Goal: Task Accomplishment & Management: Complete application form

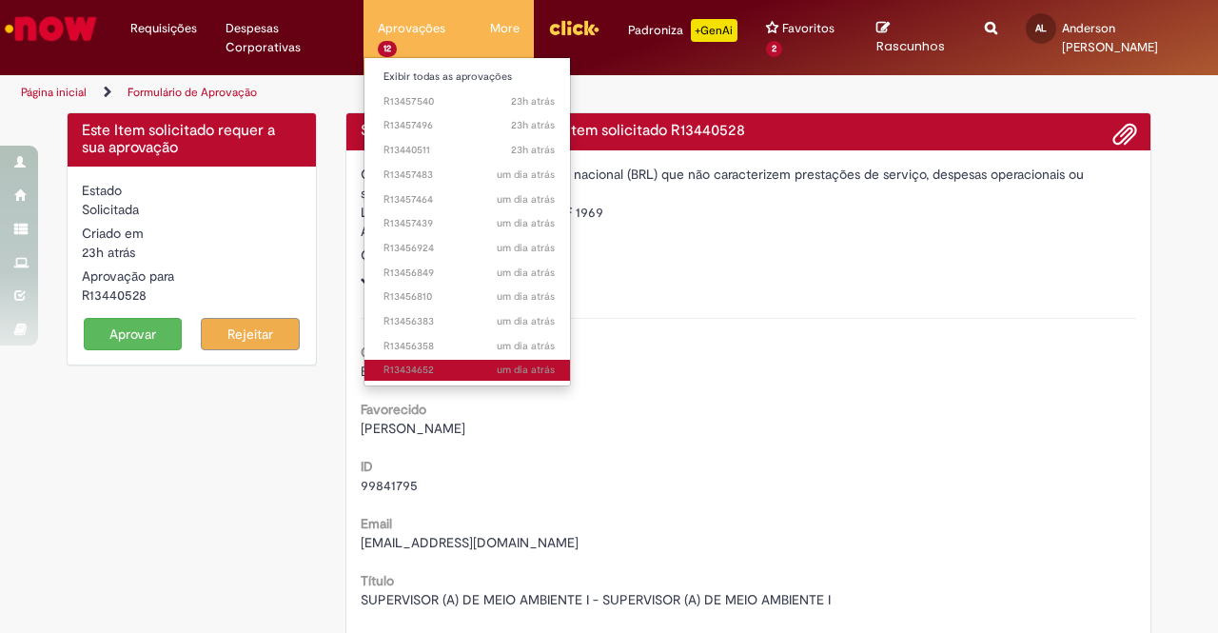
click at [437, 376] on span "um dia atrás um dia atrás R13434652" at bounding box center [468, 369] width 171 height 15
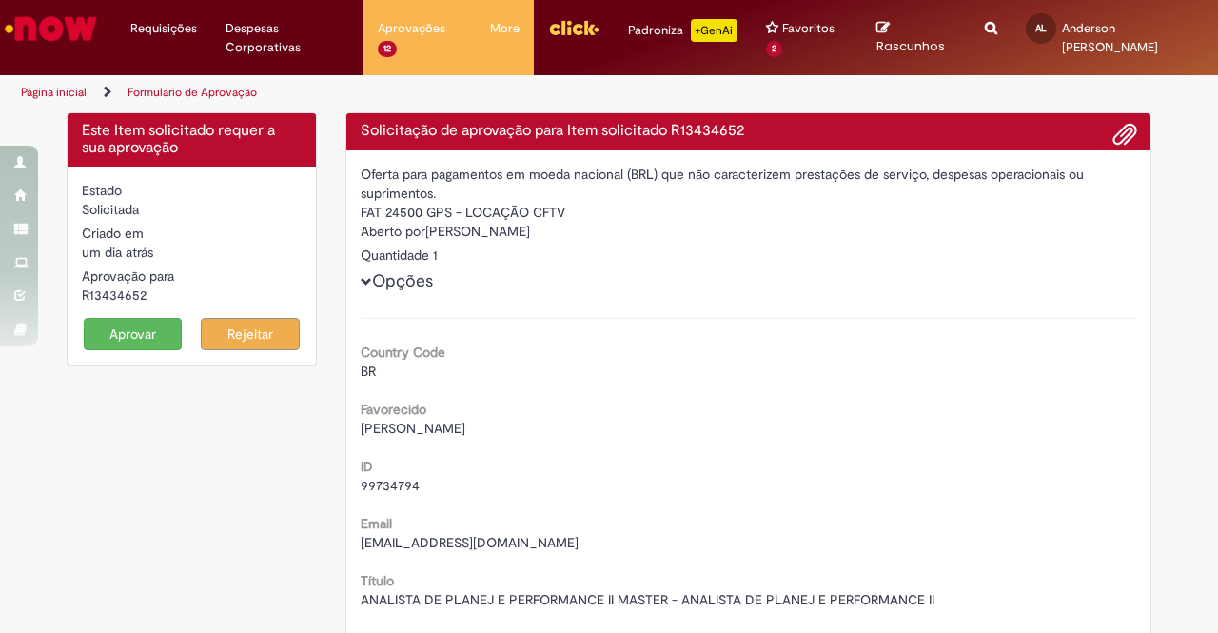
click at [114, 328] on button "Aprovar" at bounding box center [133, 334] width 99 height 32
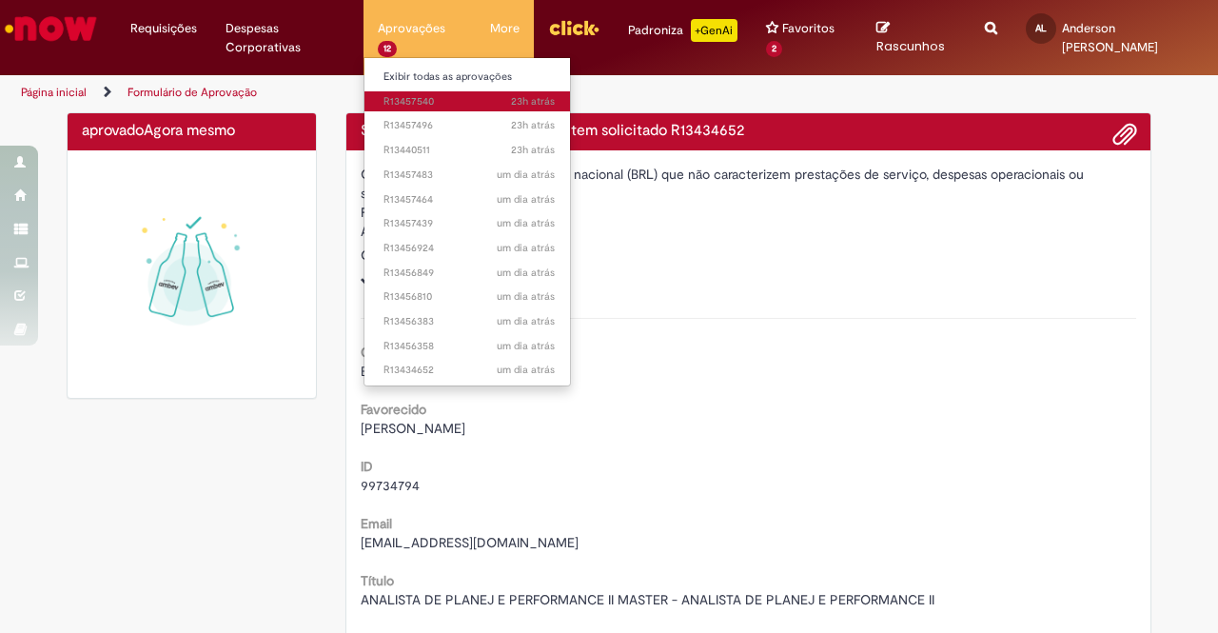
click at [470, 106] on span "23h atrás 23 horas atrás R13457540" at bounding box center [468, 101] width 171 height 15
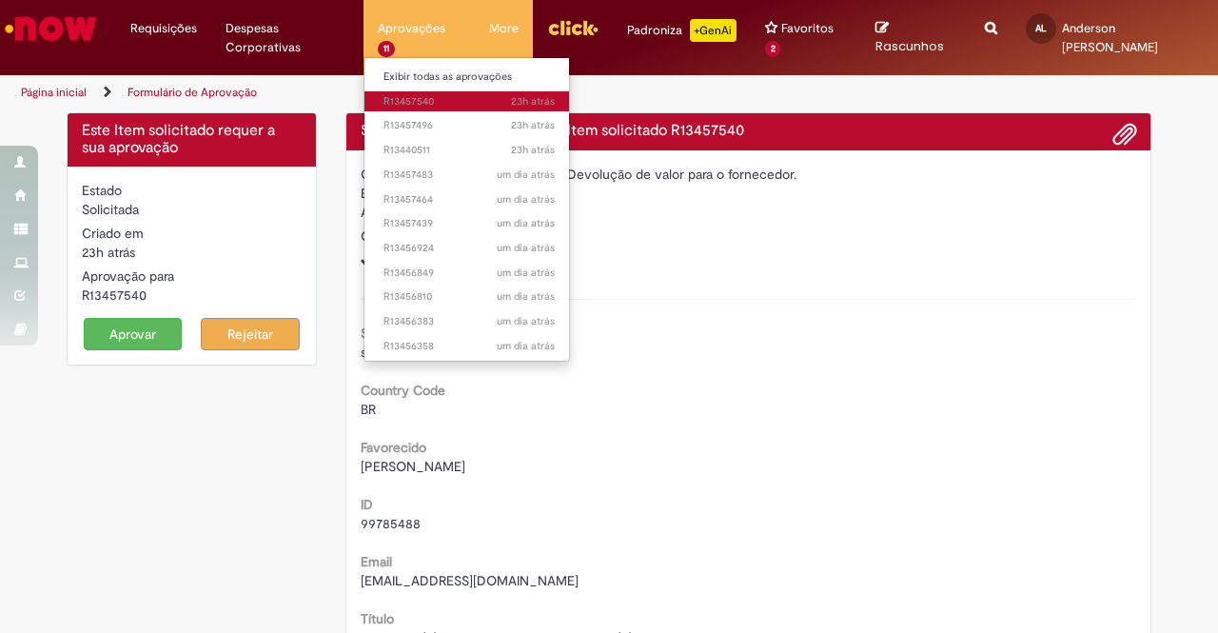
click at [412, 103] on span "23h atrás 23 horas atrás R13457540" at bounding box center [468, 101] width 171 height 15
click at [419, 100] on span "23h atrás 23 horas atrás R13457540" at bounding box center [468, 101] width 171 height 15
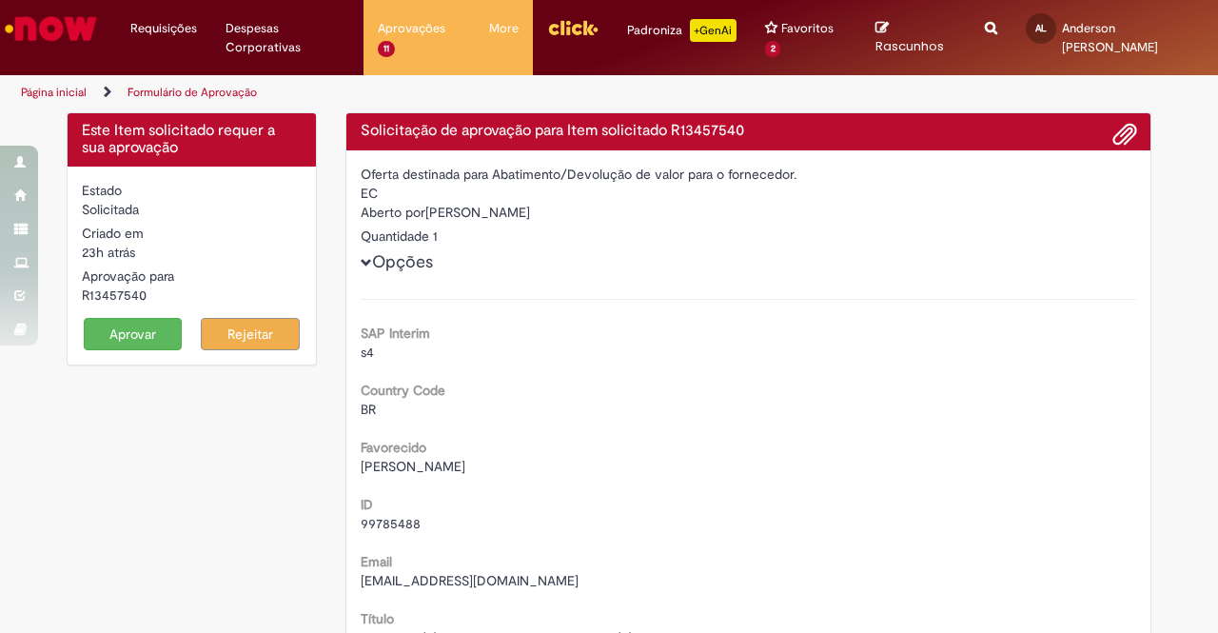
click at [125, 324] on button "Aprovar" at bounding box center [133, 334] width 99 height 32
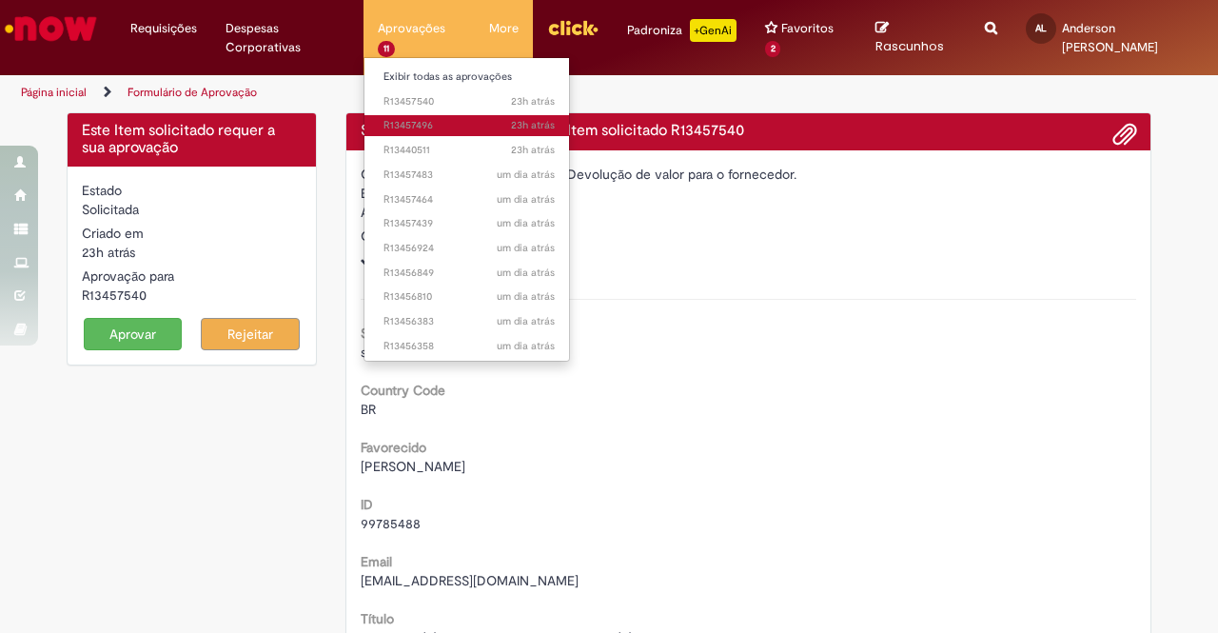
click at [401, 119] on span "23h atrás 23 horas atrás R13457496" at bounding box center [468, 125] width 171 height 15
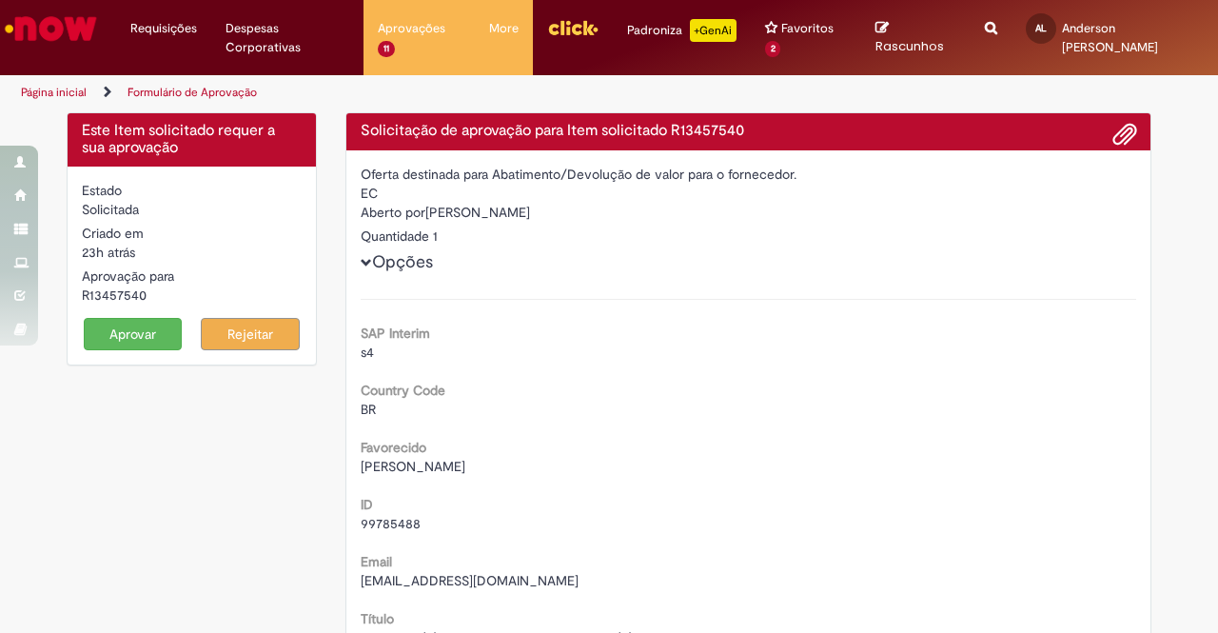
click at [150, 317] on form "Estado Solicitada Criado em 23h atrás 23 horas atrás Aprovação para R13457540 A…" at bounding box center [192, 265] width 220 height 169
click at [141, 324] on button "Aprovar" at bounding box center [133, 334] width 99 height 32
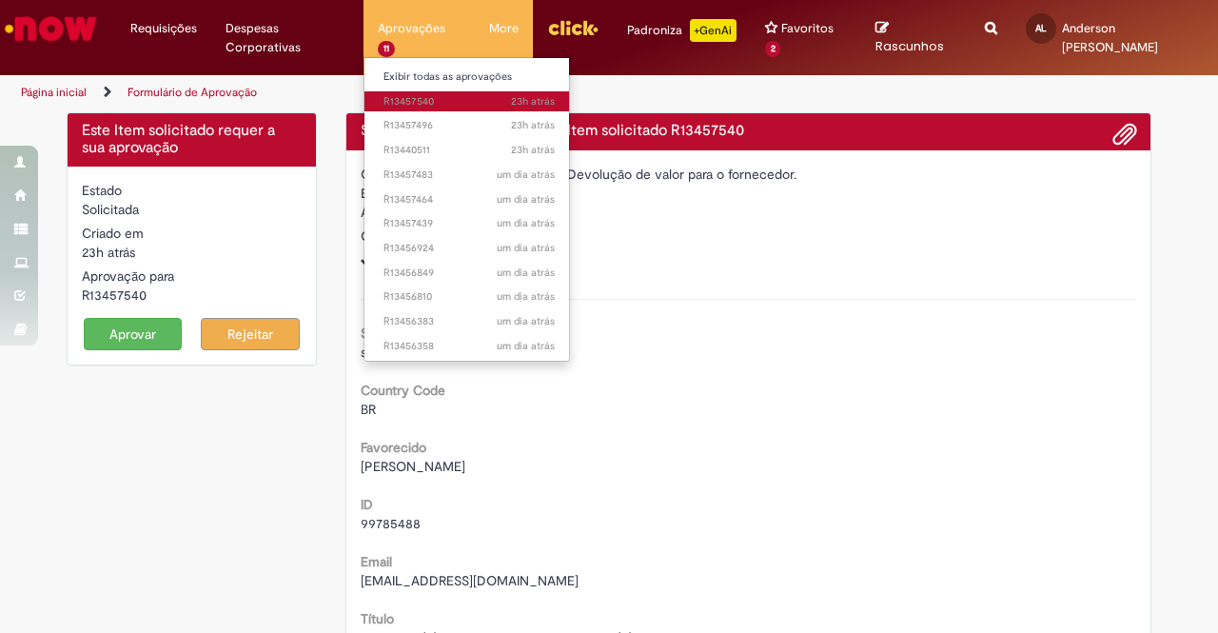
click at [400, 104] on span "23h atrás 23 horas atrás R13457540" at bounding box center [468, 101] width 171 height 15
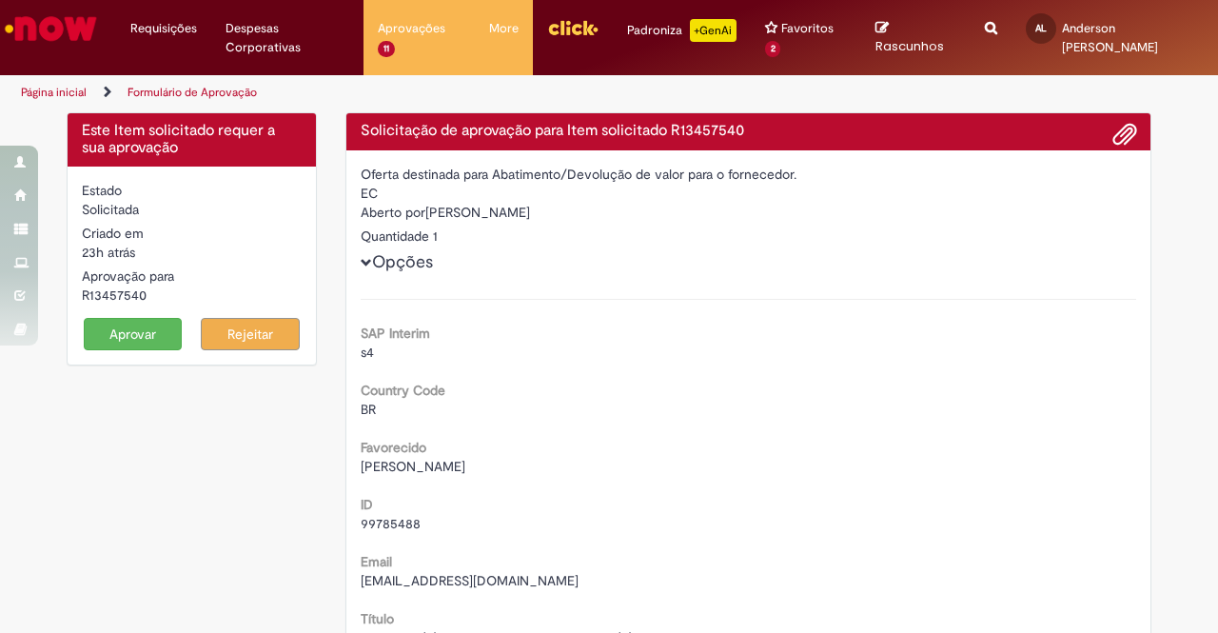
click at [131, 335] on button "Aprovar" at bounding box center [133, 334] width 99 height 32
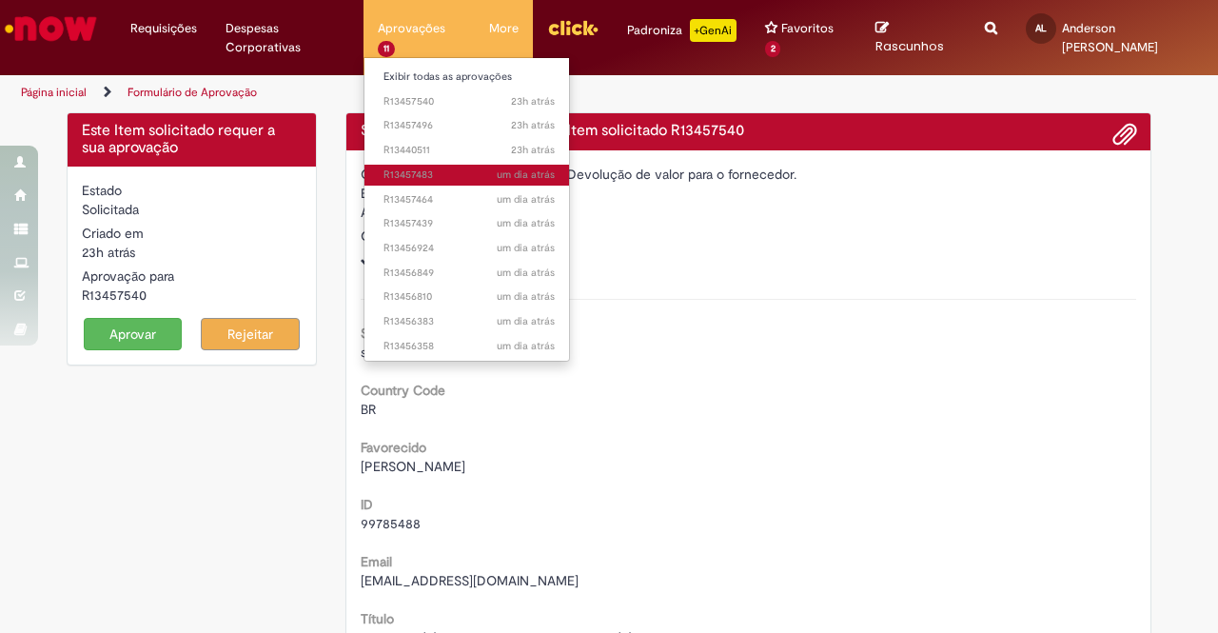
click at [430, 170] on span "um dia atrás um dia atrás R13457483" at bounding box center [468, 174] width 171 height 15
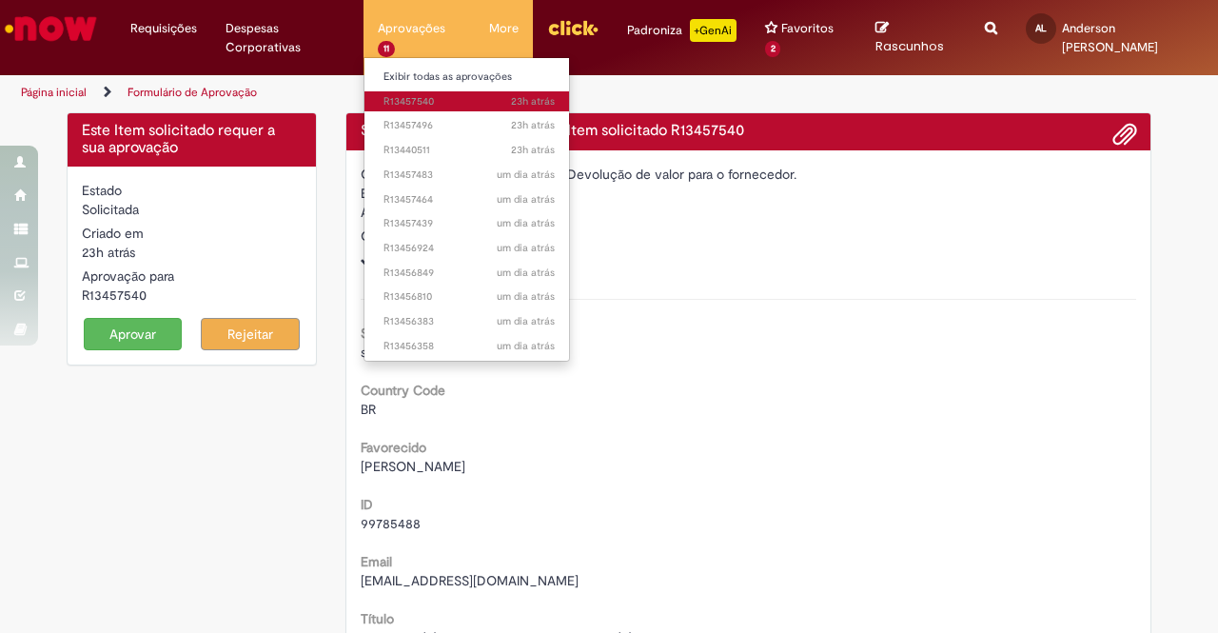
click at [419, 101] on span "23h atrás 23 horas atrás R13457540" at bounding box center [468, 101] width 171 height 15
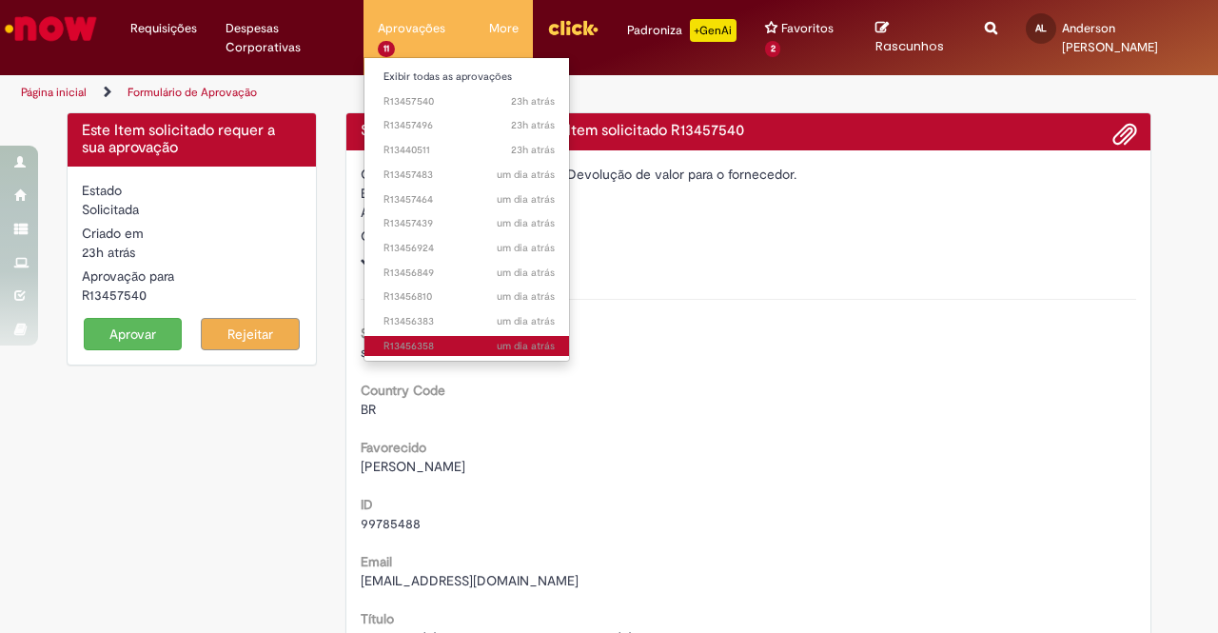
click at [445, 340] on span "um dia atrás um dia atrás R13456358" at bounding box center [468, 346] width 171 height 15
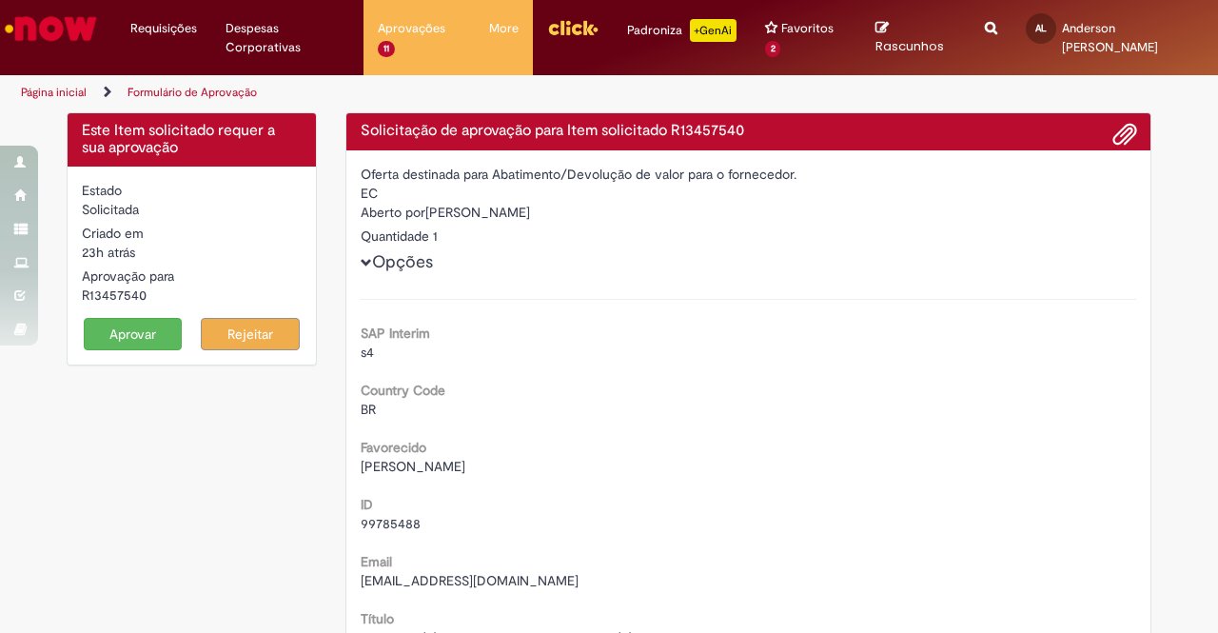
click at [117, 332] on button "Aprovar" at bounding box center [133, 334] width 99 height 32
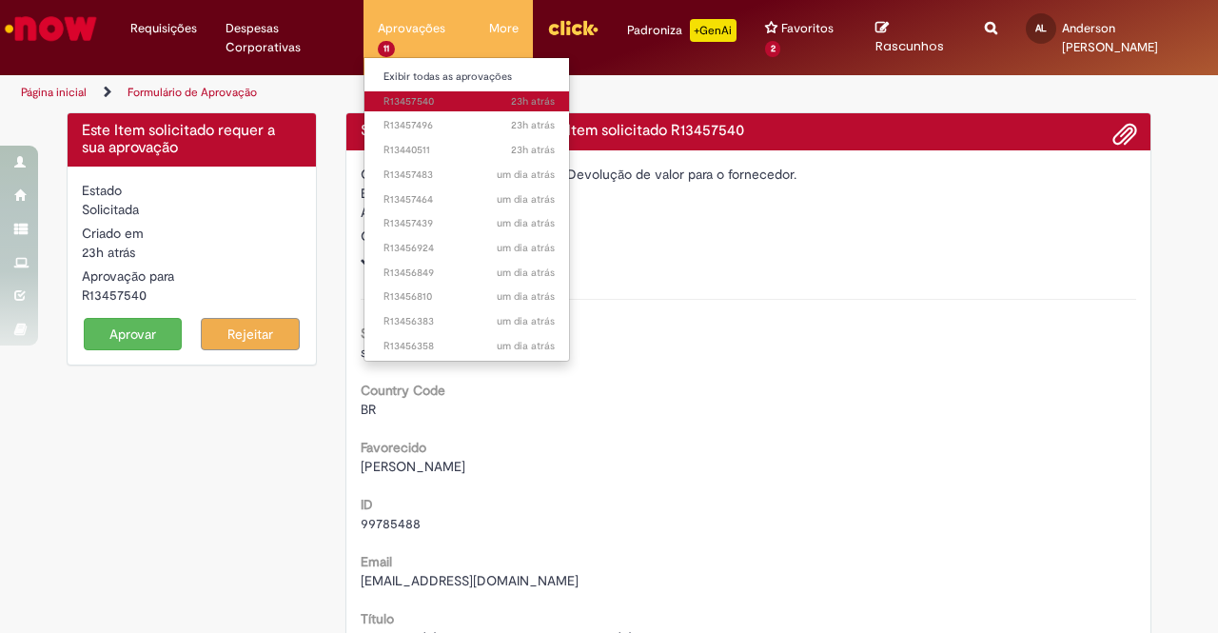
click at [426, 100] on span "23h atrás 23 horas atrás R13457540" at bounding box center [468, 101] width 171 height 15
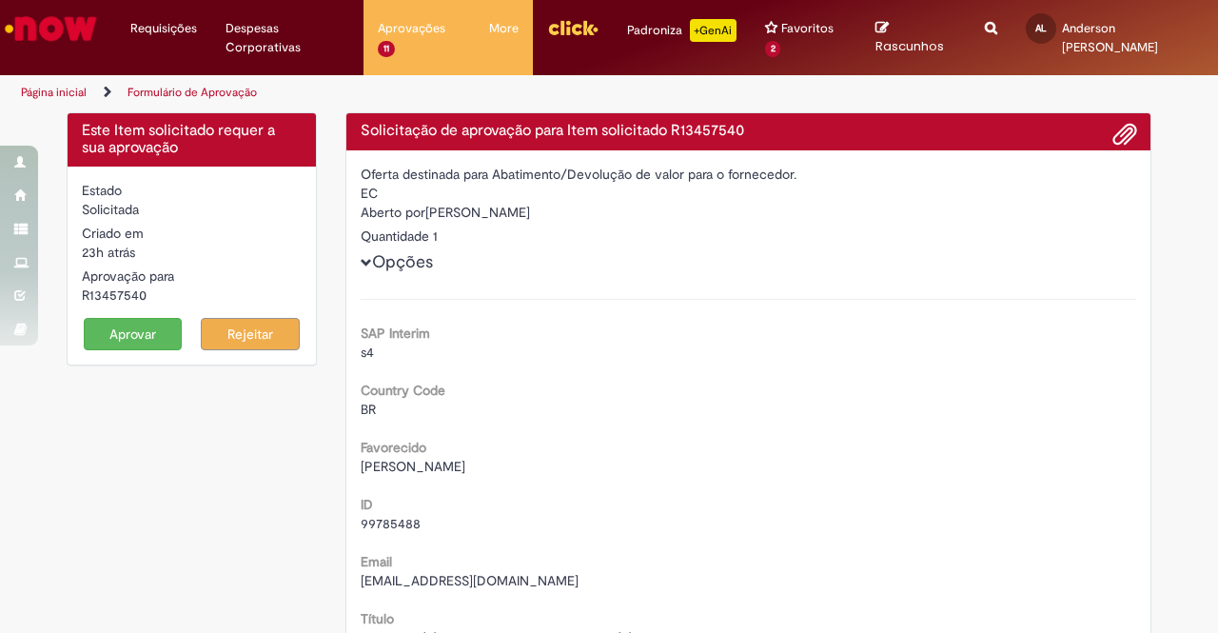
click at [114, 330] on button "Aprovar" at bounding box center [133, 334] width 99 height 32
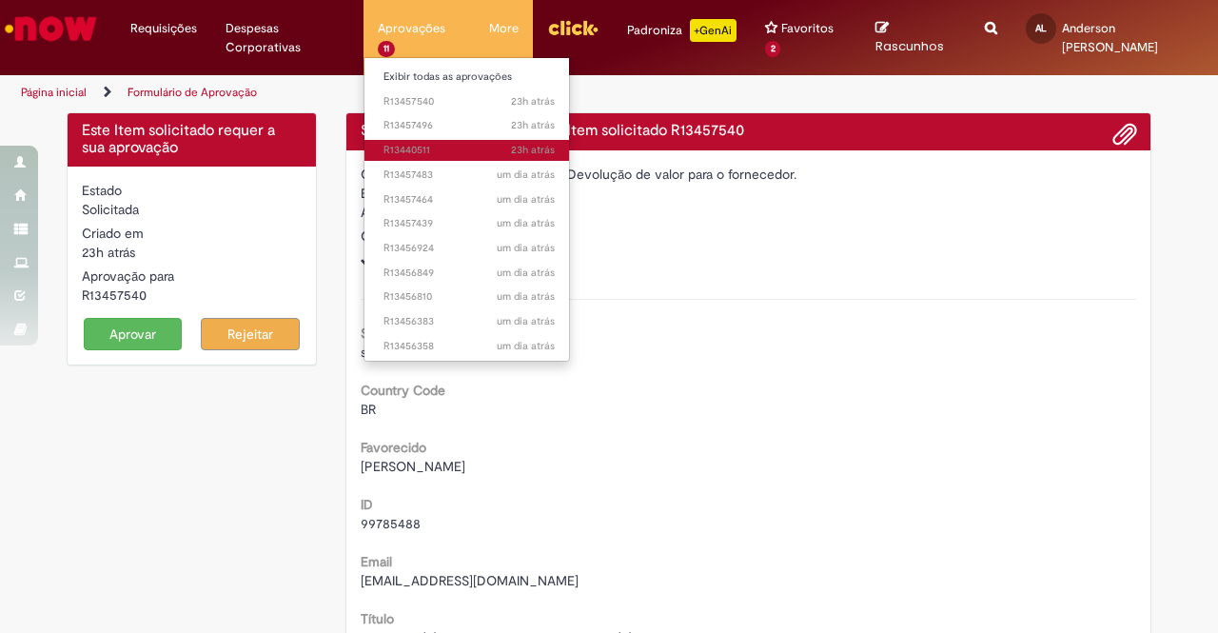
click at [392, 150] on span "23h atrás 23 horas atrás R13440511" at bounding box center [468, 150] width 171 height 15
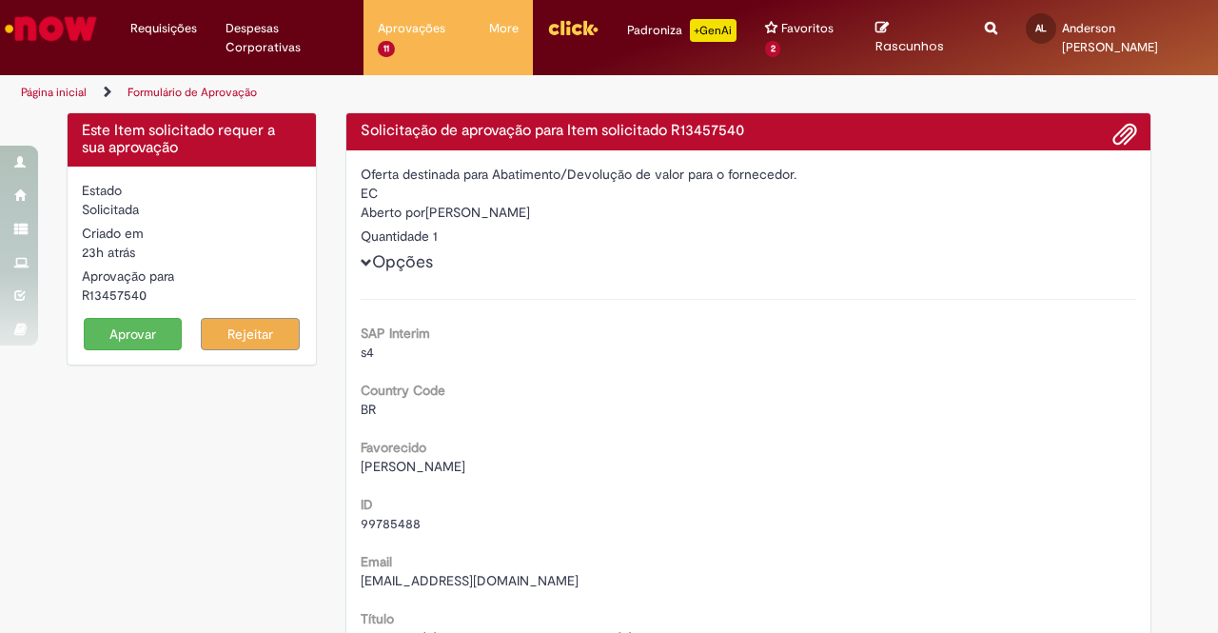
click at [127, 337] on button "Aprovar" at bounding box center [133, 334] width 99 height 32
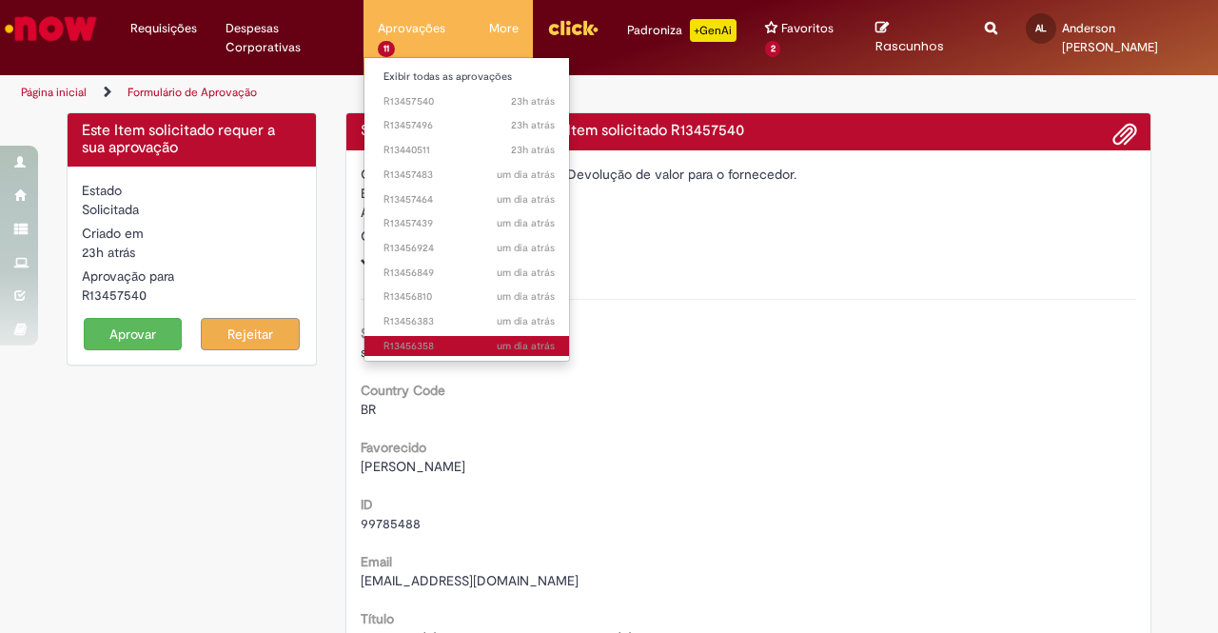
click at [440, 340] on span "um dia atrás um dia atrás R13456358" at bounding box center [468, 346] width 171 height 15
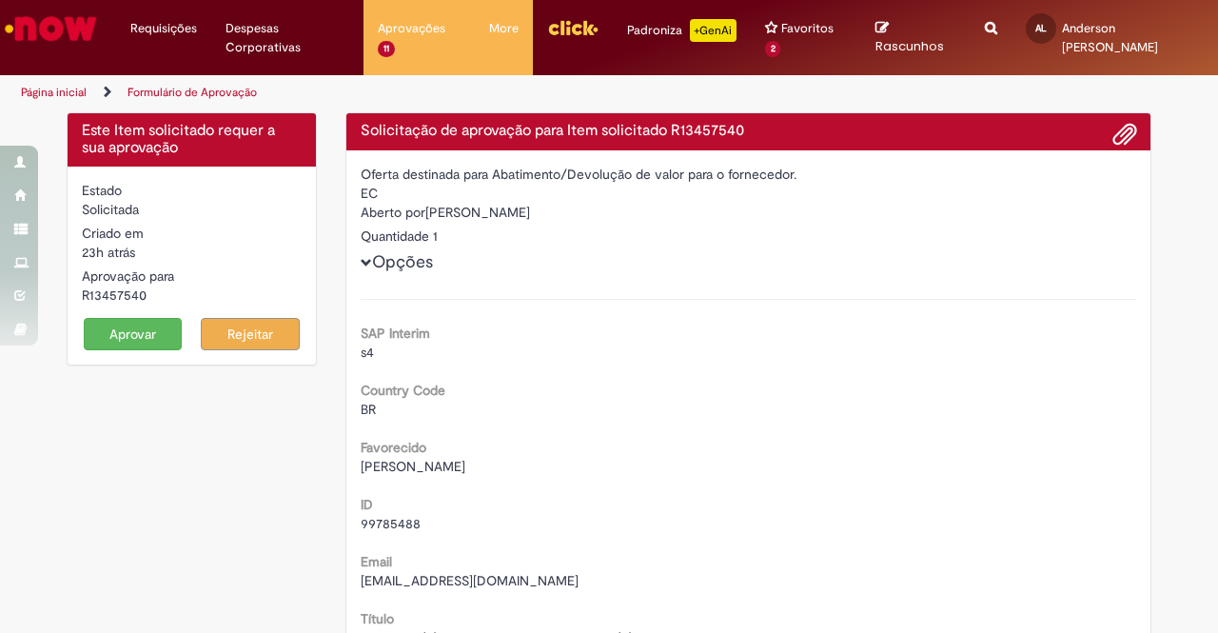
click at [134, 332] on button "Aprovar" at bounding box center [133, 334] width 99 height 32
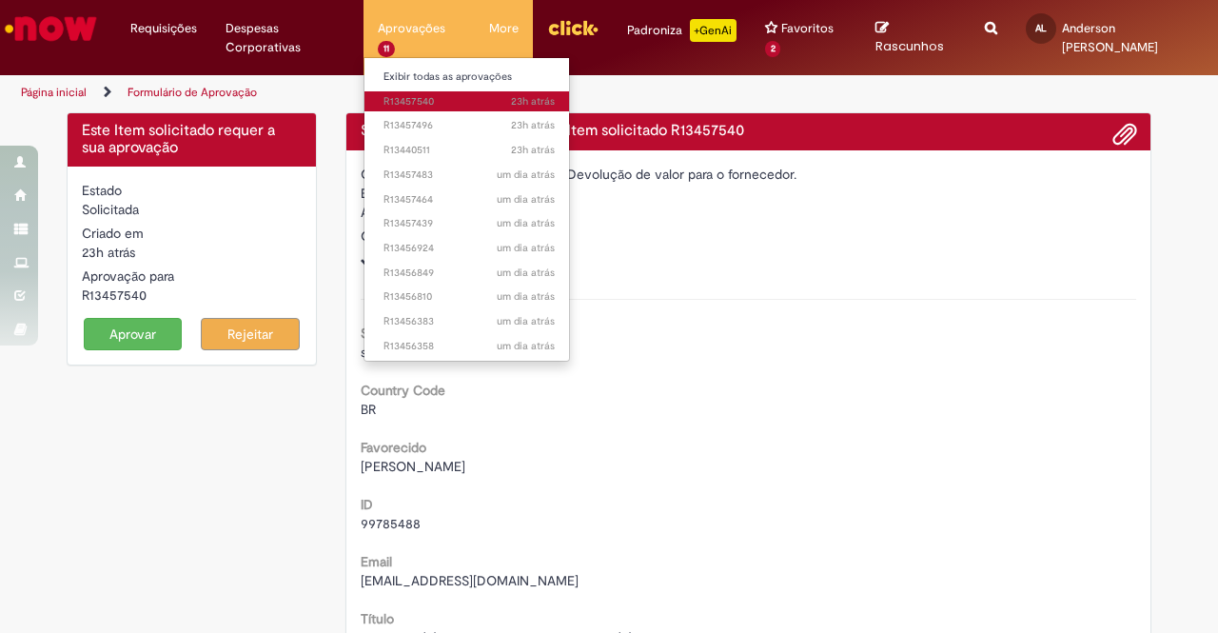
click at [413, 102] on span "23h atrás 23 horas atrás R13457540" at bounding box center [468, 101] width 171 height 15
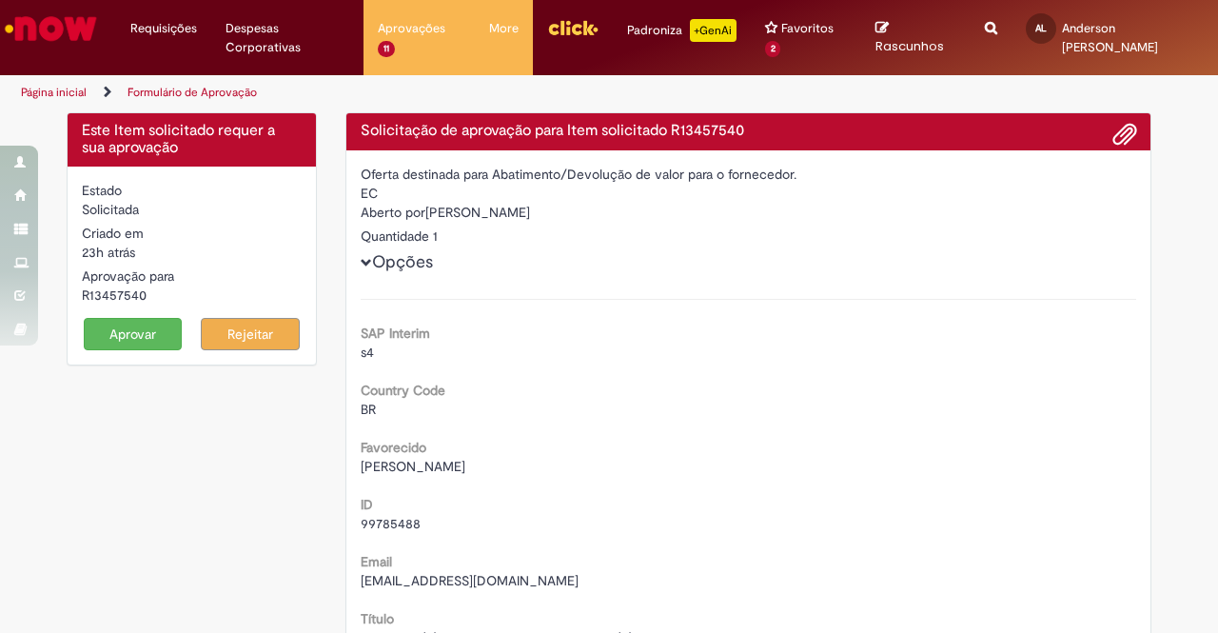
click at [134, 329] on button "Aprovar" at bounding box center [133, 334] width 99 height 32
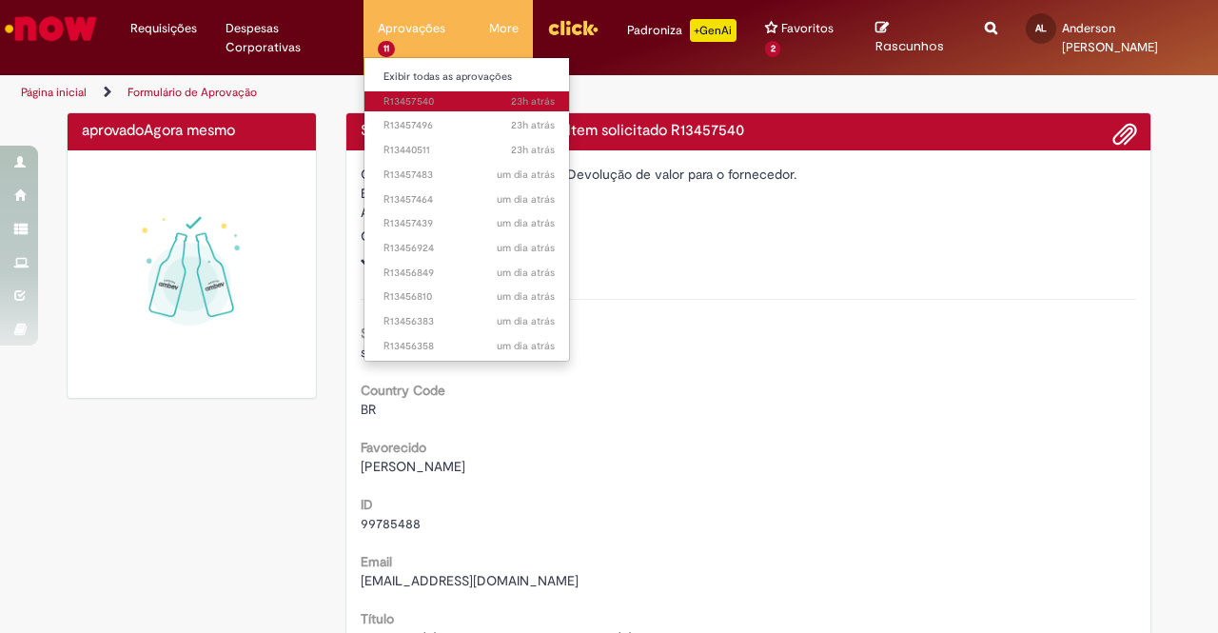
click at [415, 102] on span "23h atrás 23 horas atrás R13457540" at bounding box center [468, 101] width 171 height 15
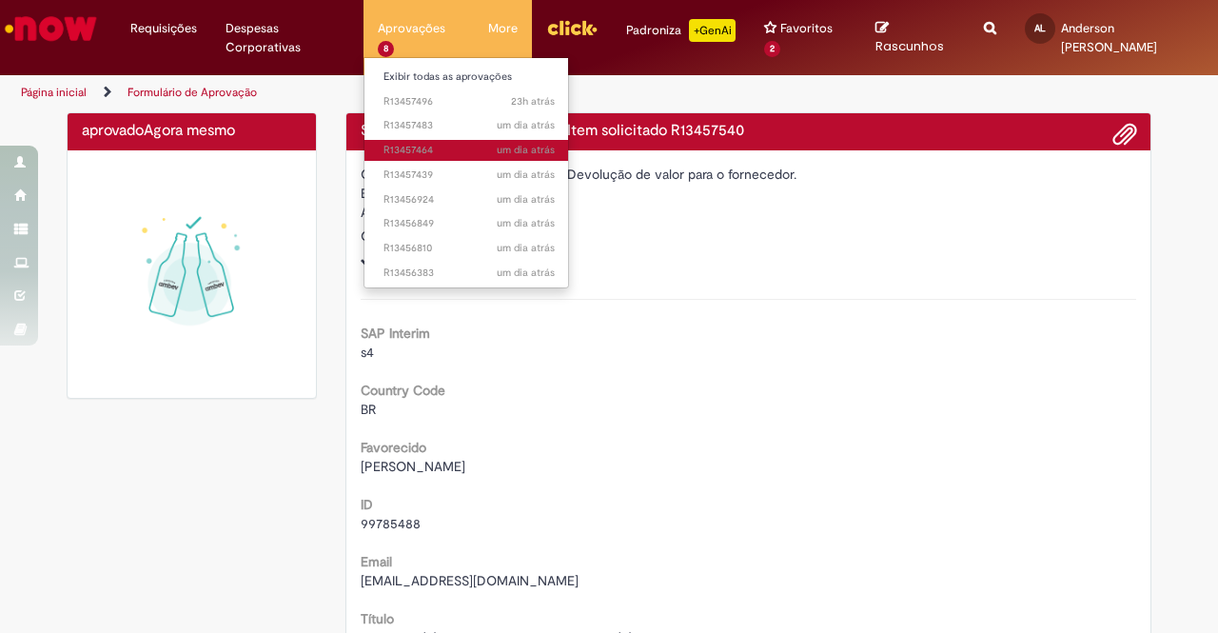
click at [409, 149] on span "um dia atrás um dia atrás R13457464" at bounding box center [468, 150] width 171 height 15
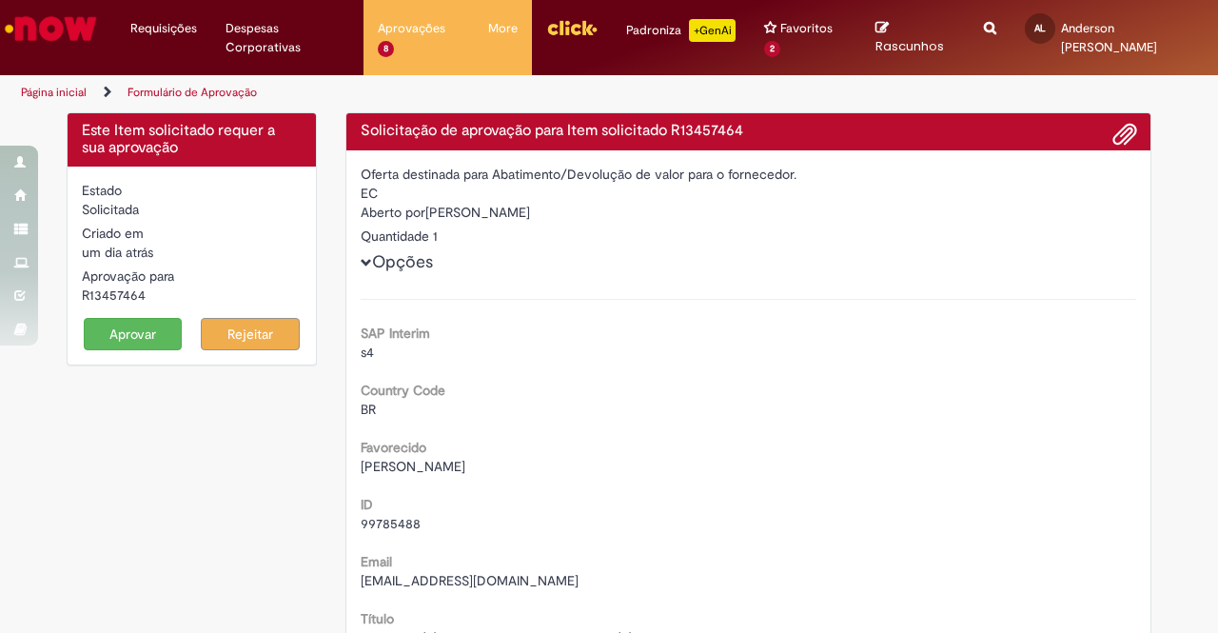
click at [158, 341] on button "Aprovar" at bounding box center [133, 334] width 99 height 32
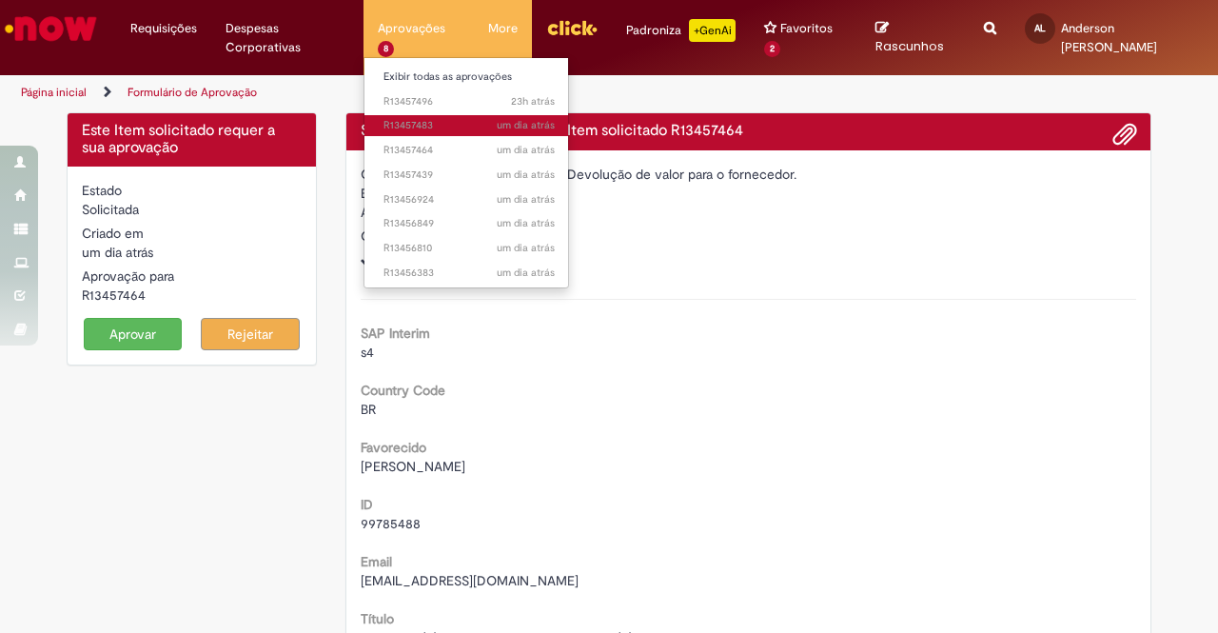
click at [389, 131] on span "um dia atrás um dia atrás R13457483" at bounding box center [468, 125] width 171 height 15
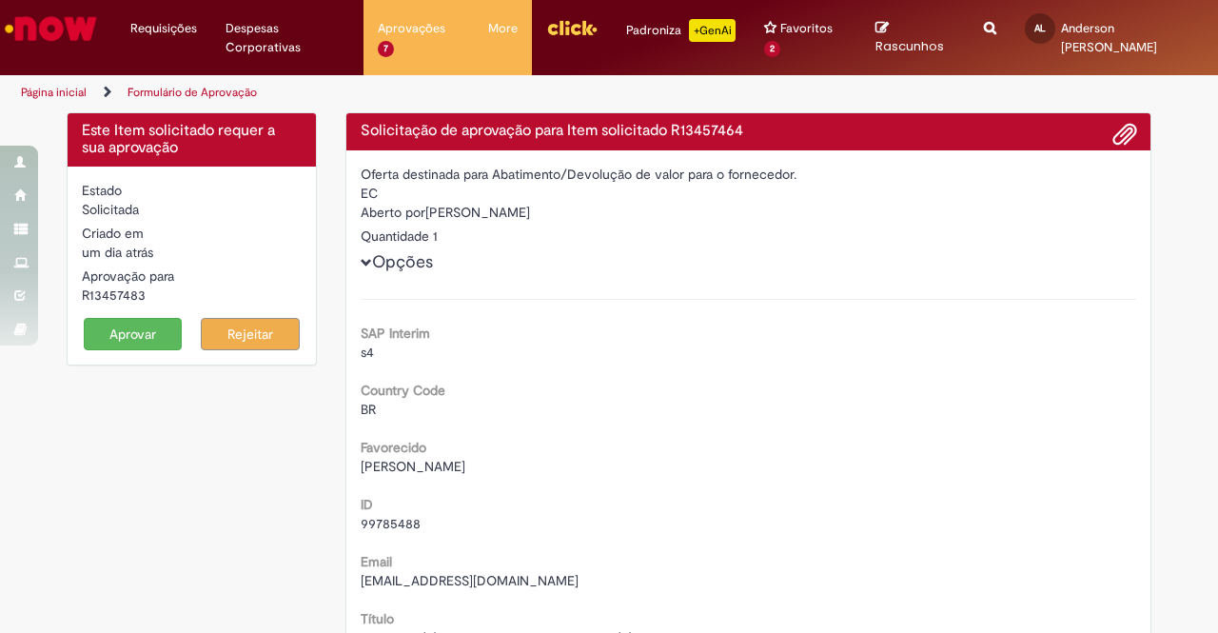
click at [156, 329] on button "Aprovar" at bounding box center [133, 334] width 99 height 32
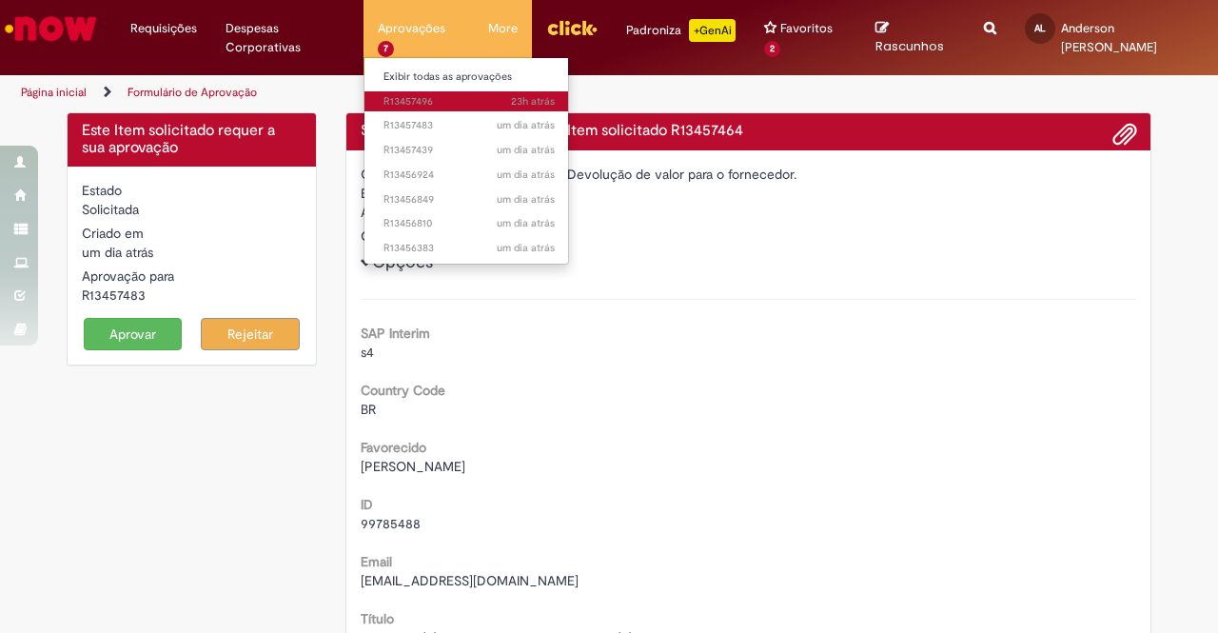
click at [417, 100] on span "23h atrás 23 horas atrás R13457496" at bounding box center [468, 101] width 171 height 15
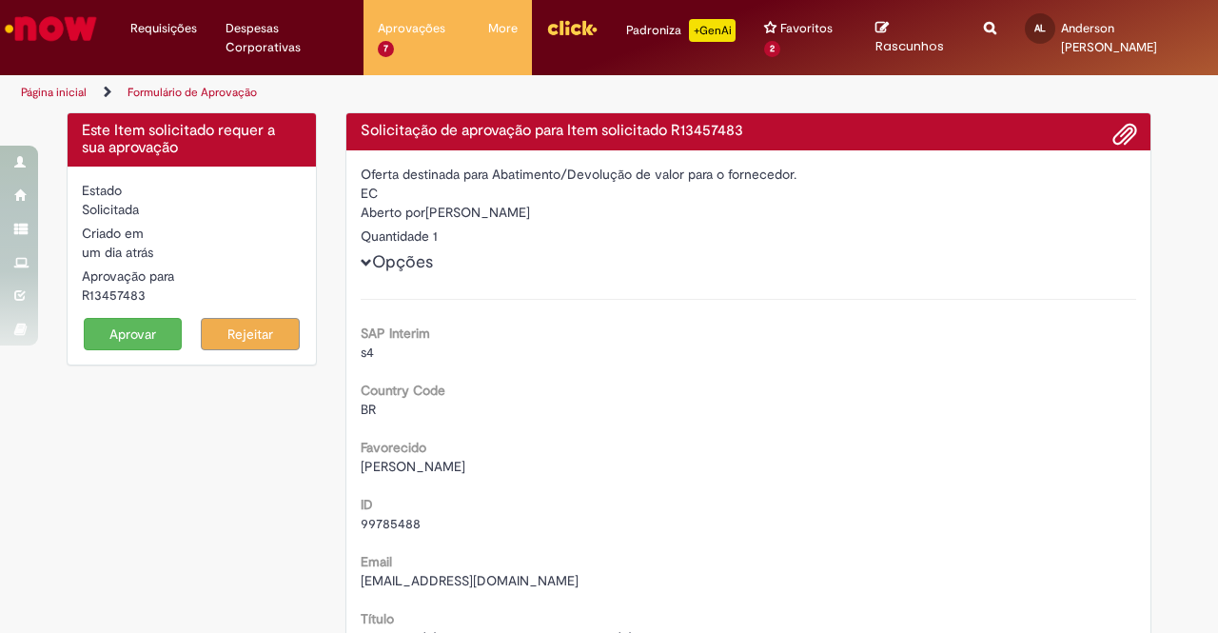
click at [117, 337] on button "Aprovar" at bounding box center [133, 334] width 99 height 32
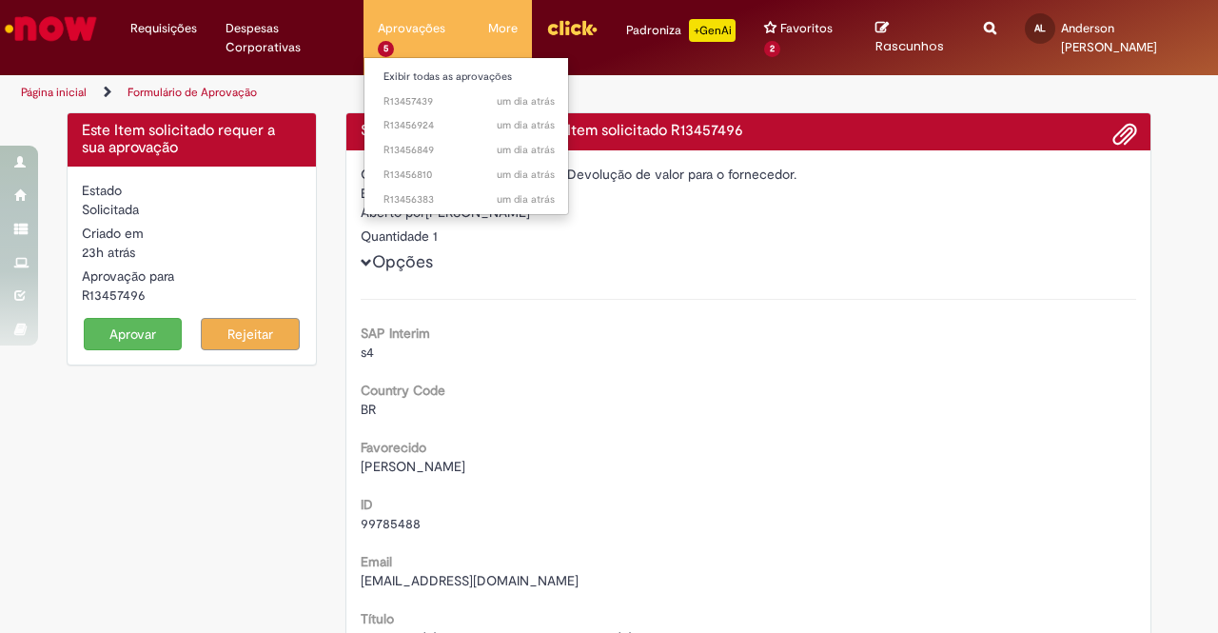
click at [397, 88] on li "um dia atrás um dia atrás R13457439" at bounding box center [468, 100] width 209 height 25
click at [396, 105] on span "um dia atrás um dia atrás R13457439" at bounding box center [468, 101] width 171 height 15
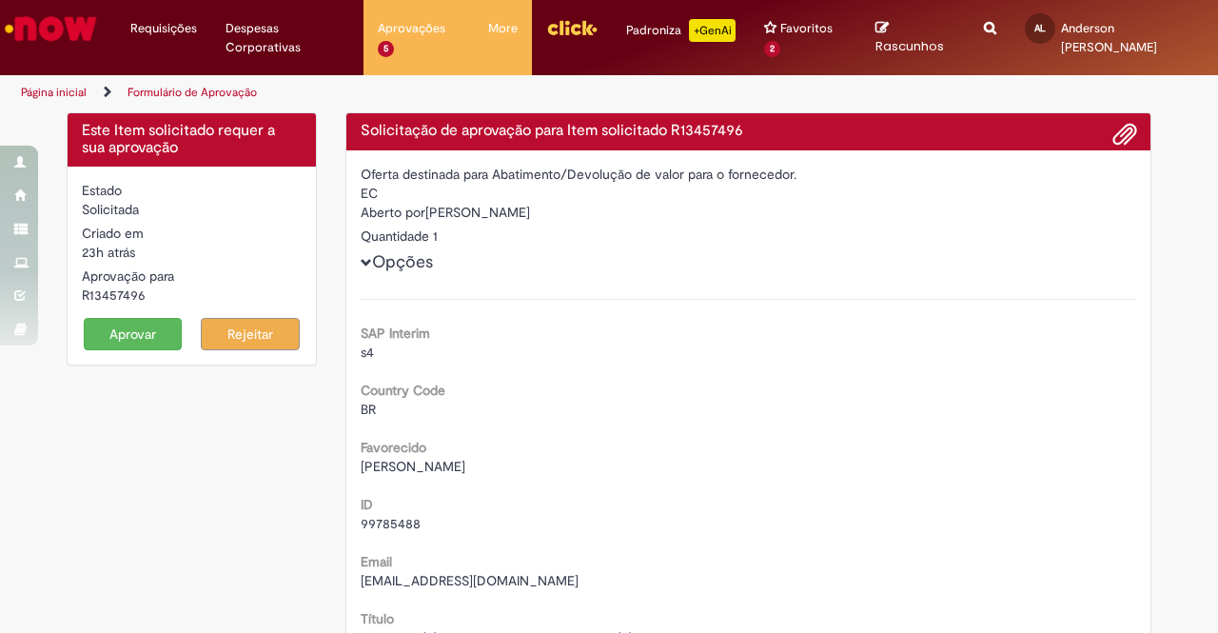
click at [144, 323] on button "Aprovar" at bounding box center [133, 334] width 99 height 32
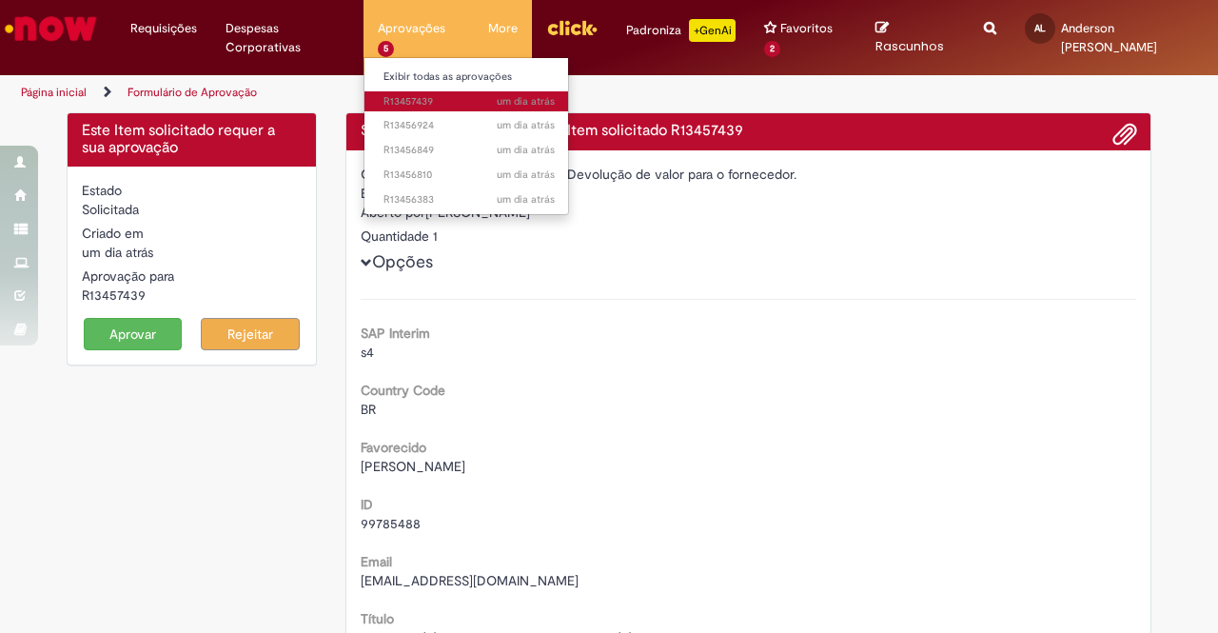
click at [419, 108] on span "um dia atrás um dia atrás R13457439" at bounding box center [468, 101] width 171 height 15
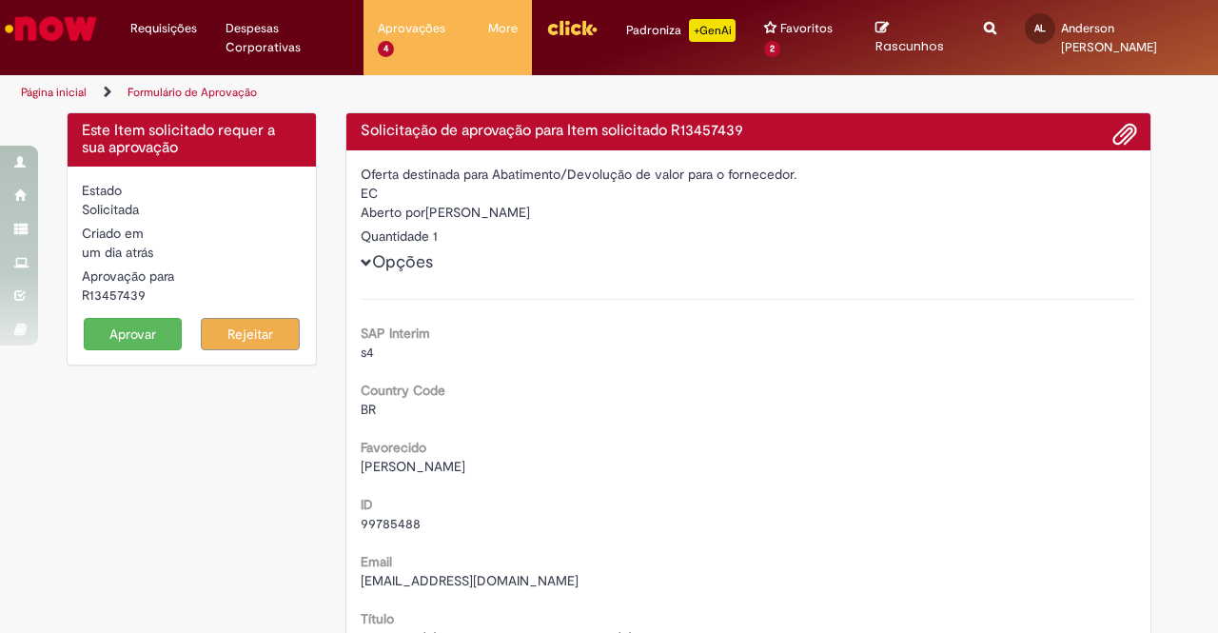
click at [145, 331] on button "Aprovar" at bounding box center [133, 334] width 99 height 32
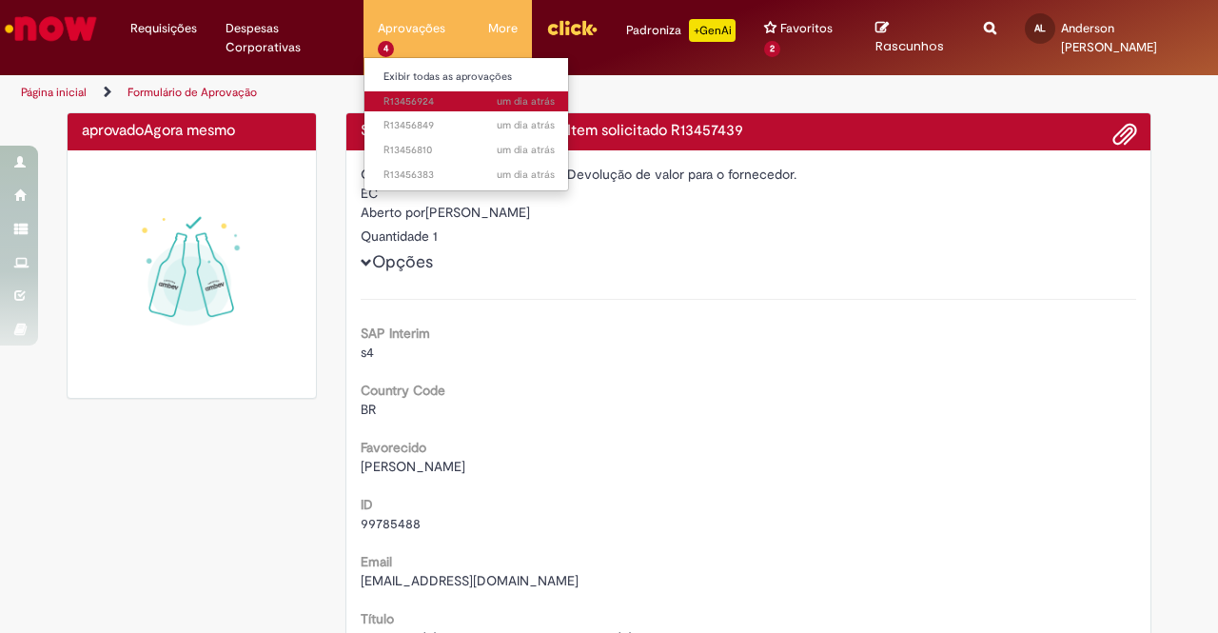
click at [417, 98] on span "um dia atrás um dia atrás R13456924" at bounding box center [468, 101] width 171 height 15
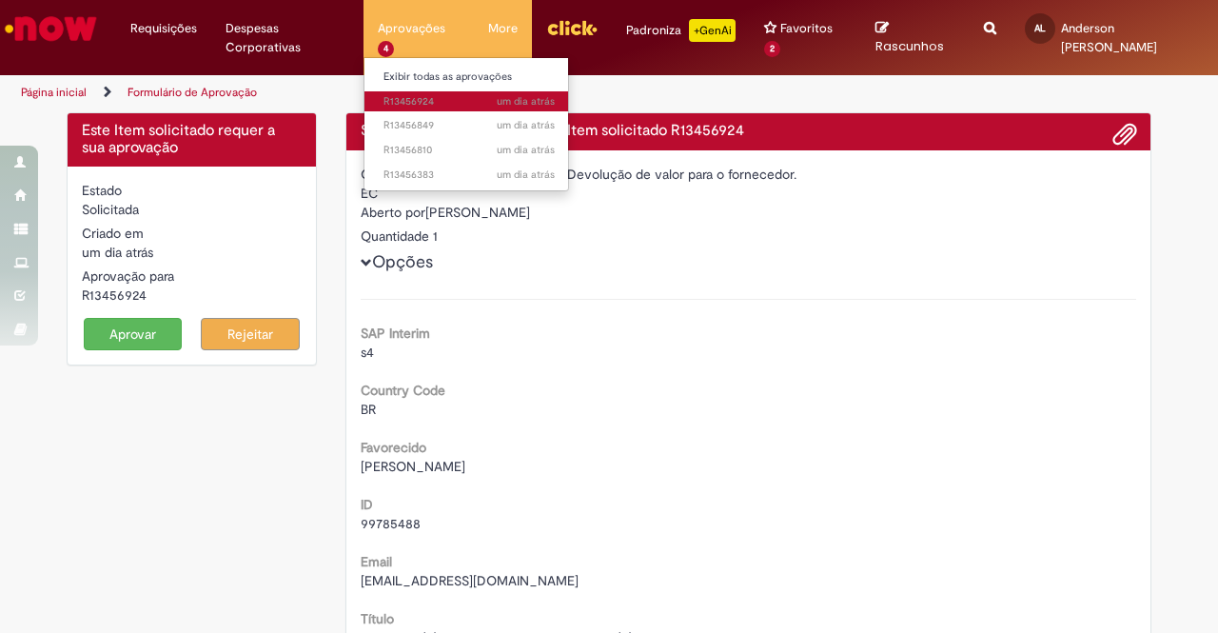
click at [417, 98] on span "um dia atrás um dia atrás R13456924" at bounding box center [468, 101] width 171 height 15
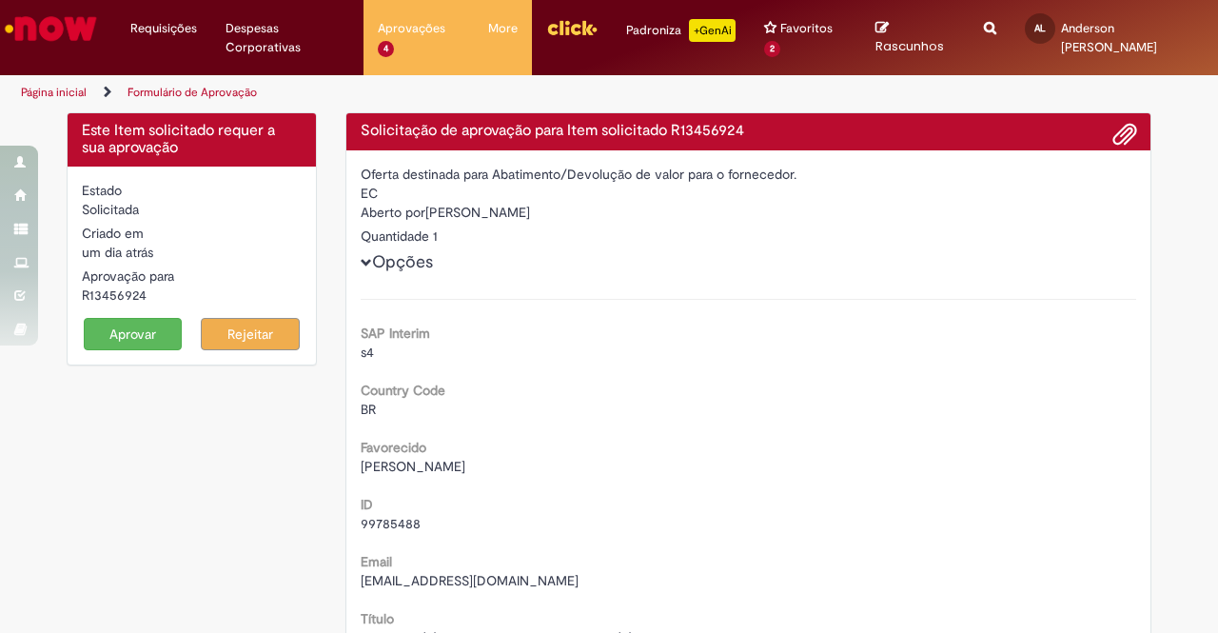
click at [124, 346] on button "Aprovar" at bounding box center [133, 334] width 99 height 32
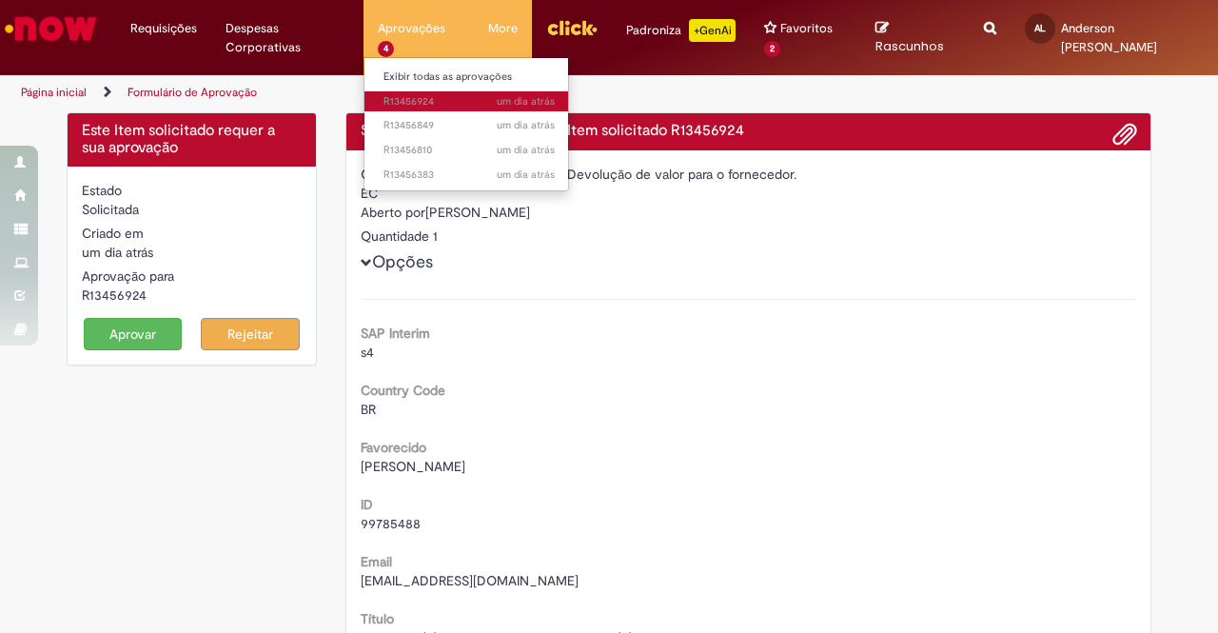
click at [407, 97] on span "um dia atrás um dia atrás R13456924" at bounding box center [468, 101] width 171 height 15
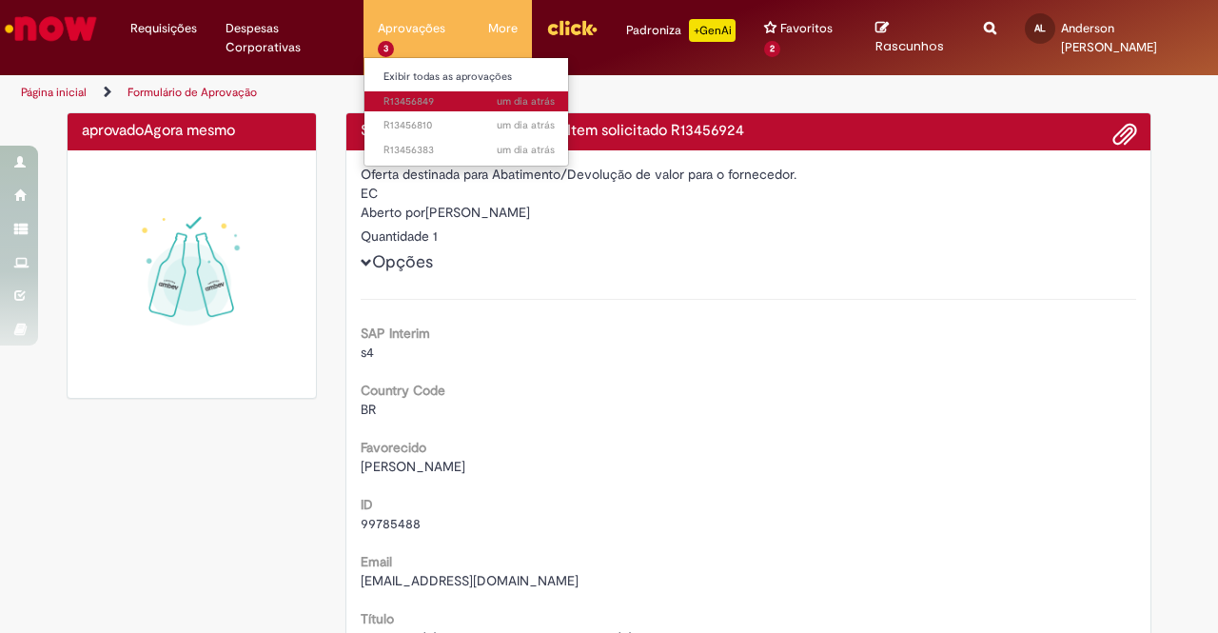
click at [390, 99] on span "um dia atrás um dia atrás R13456849" at bounding box center [468, 101] width 171 height 15
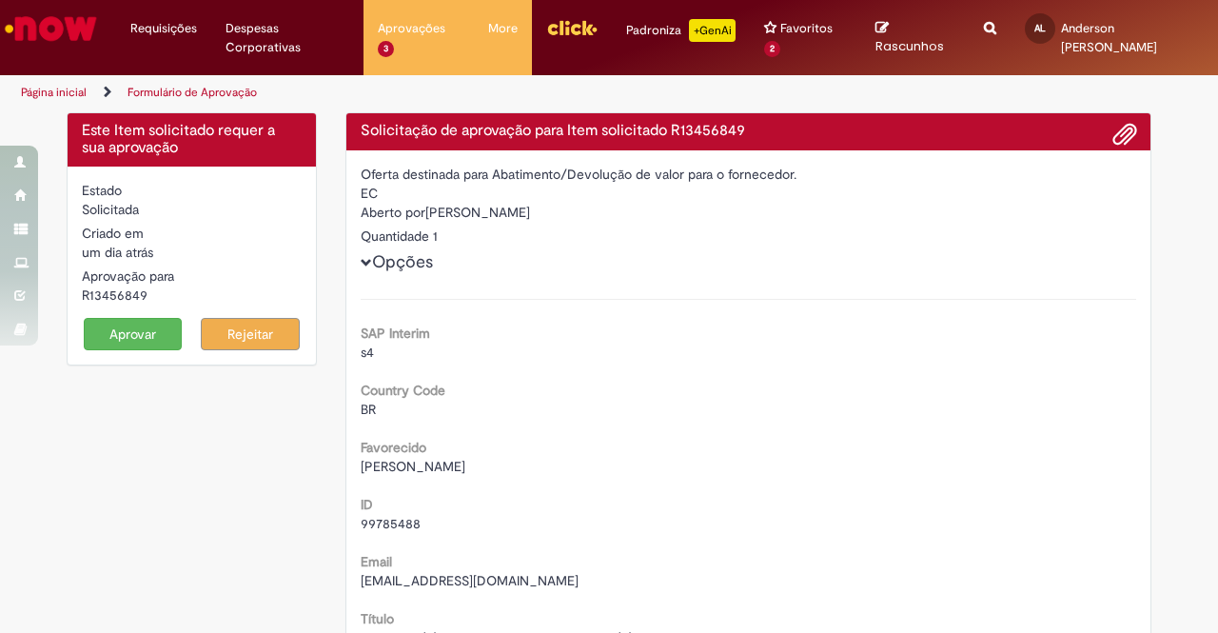
click at [156, 336] on button "Aprovar" at bounding box center [133, 334] width 99 height 32
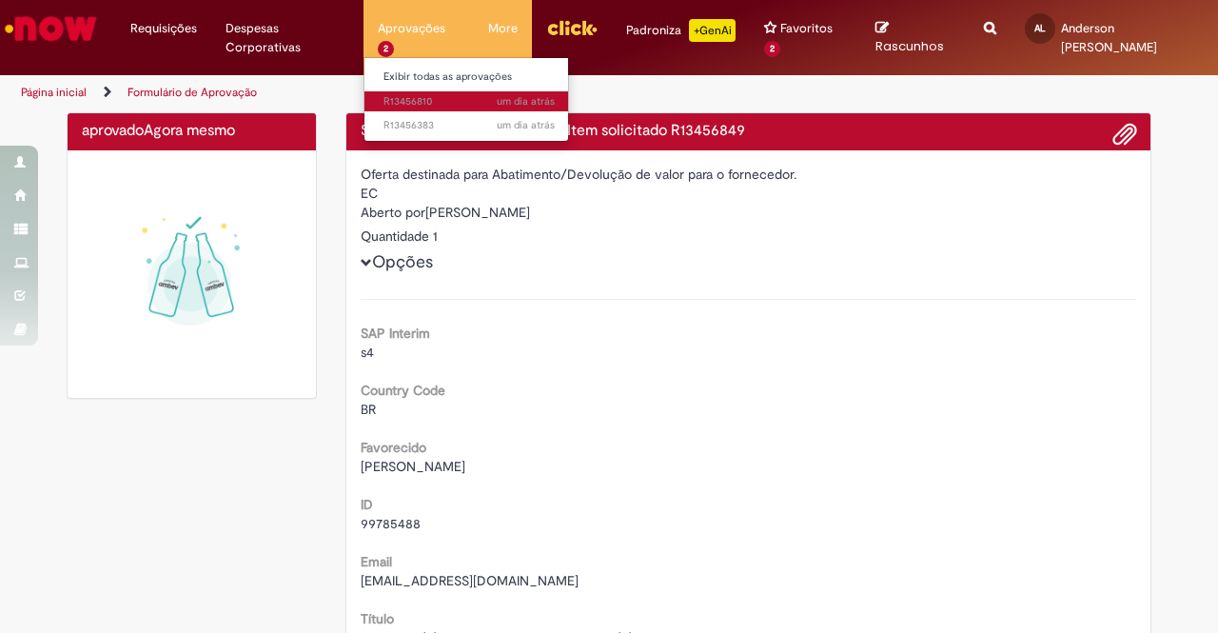
click at [406, 98] on span "um dia atrás um dia atrás R13456810" at bounding box center [468, 101] width 171 height 15
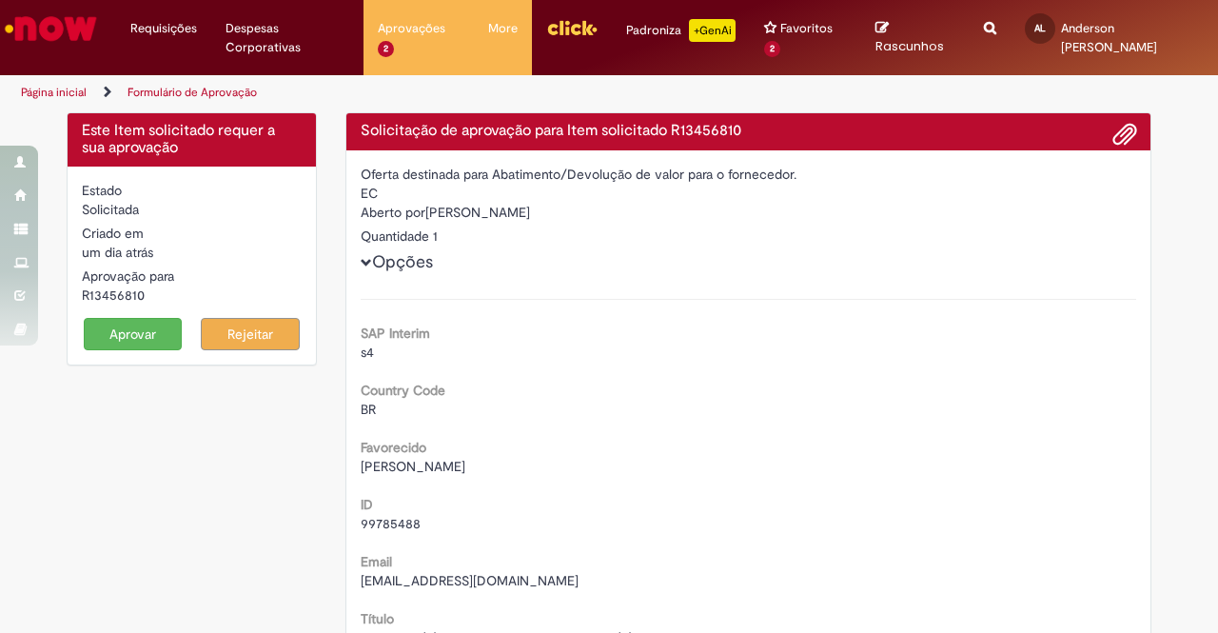
click at [108, 327] on button "Aprovar" at bounding box center [133, 334] width 99 height 32
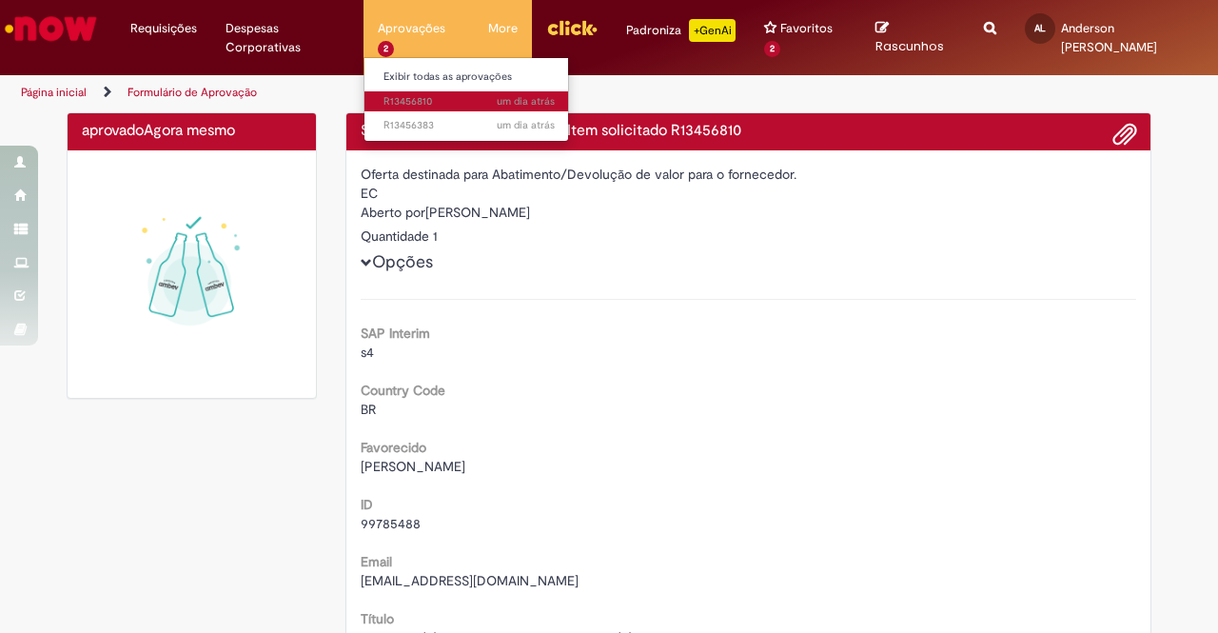
click at [406, 105] on span "um dia atrás um dia atrás R13456810" at bounding box center [468, 101] width 171 height 15
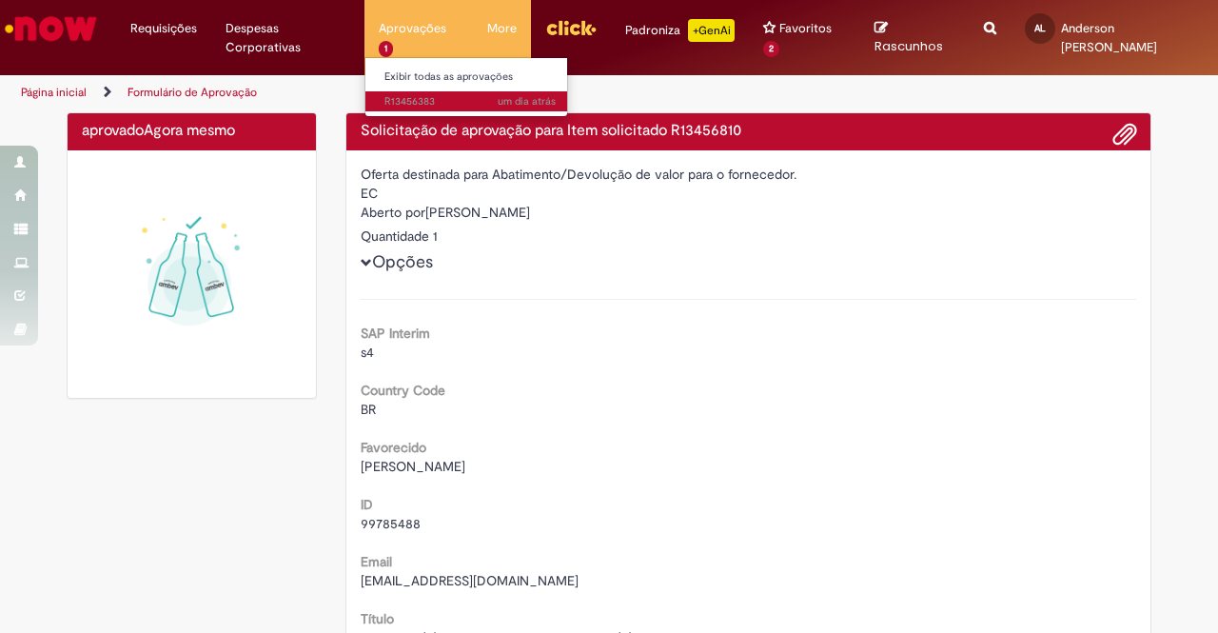
click at [403, 100] on span "um dia atrás um dia atrás R13456383" at bounding box center [469, 101] width 171 height 15
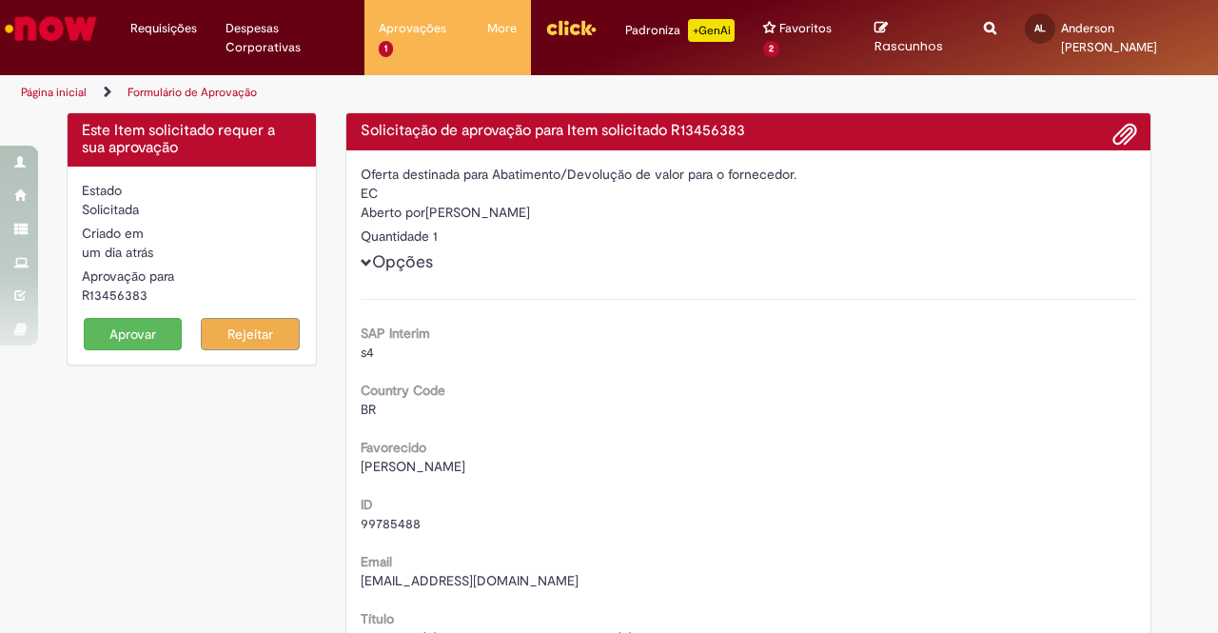
click at [120, 332] on button "Aprovar" at bounding box center [133, 334] width 99 height 32
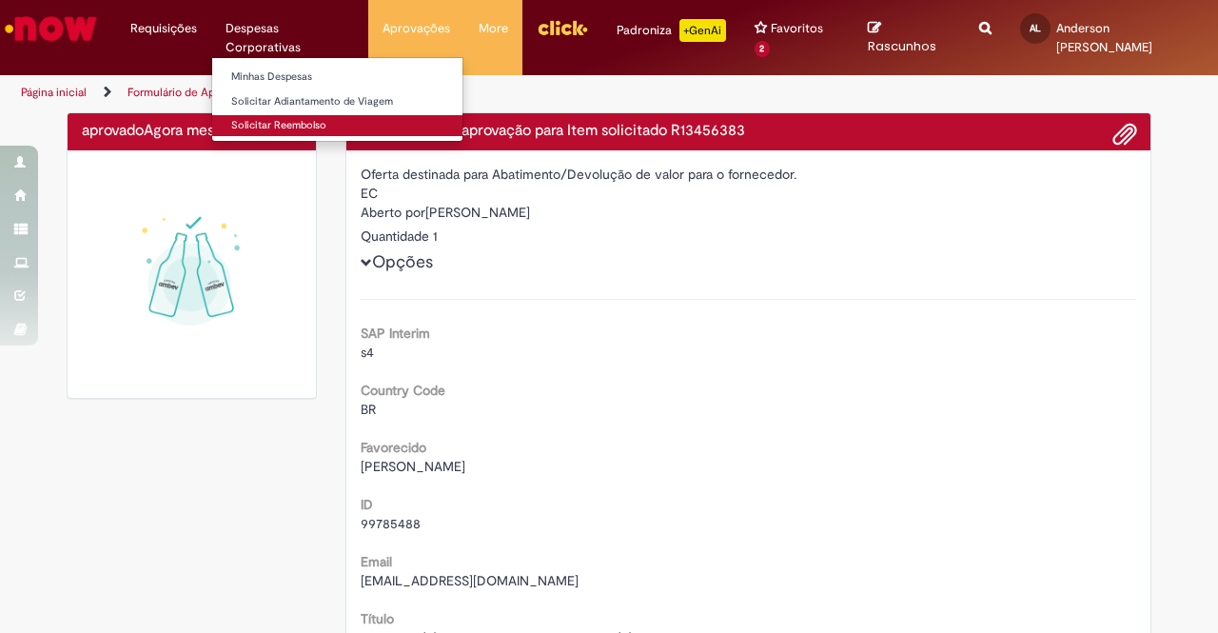
click at [308, 127] on link "Solicitar Reembolso" at bounding box center [337, 125] width 250 height 21
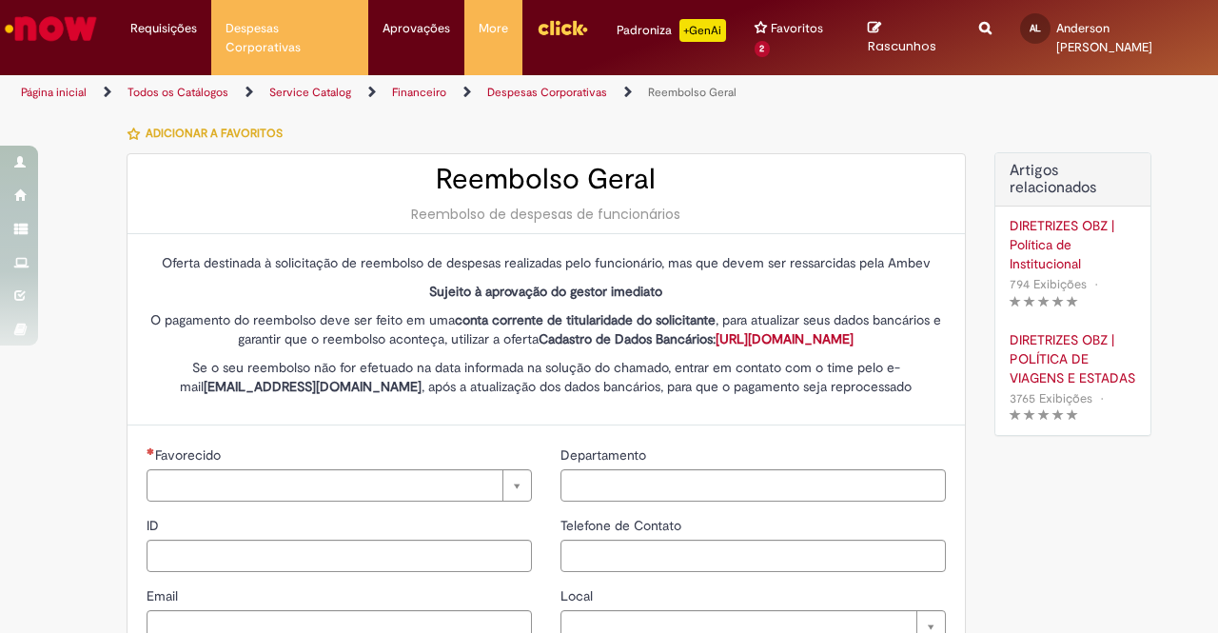
type input "********"
type input "**********"
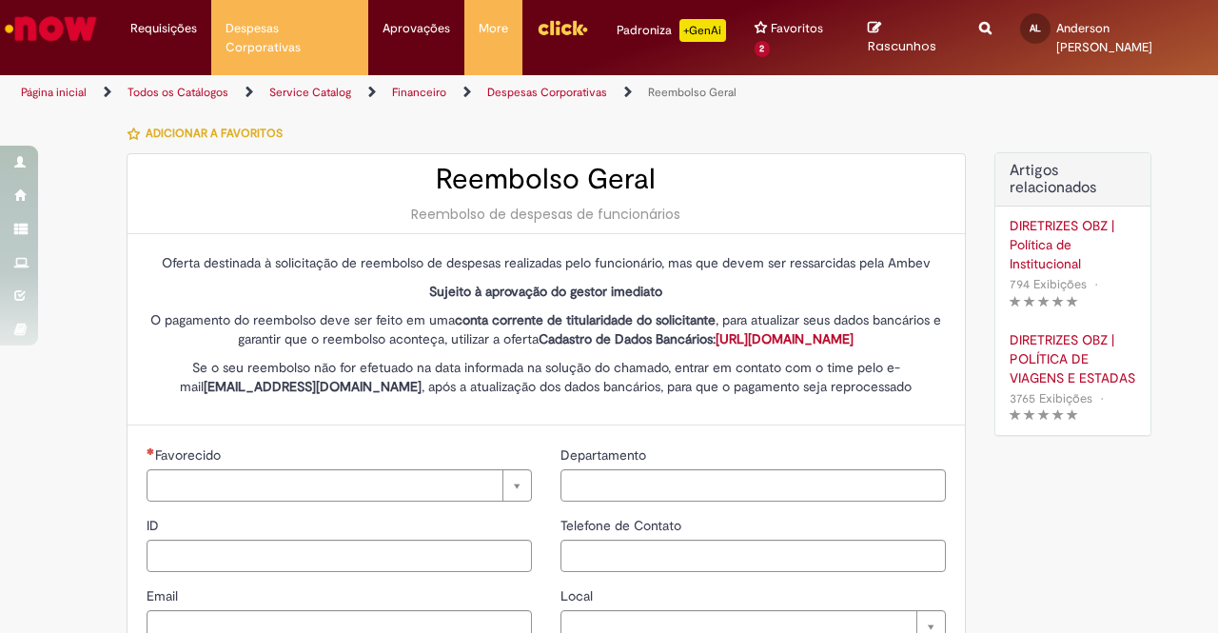
type input "****"
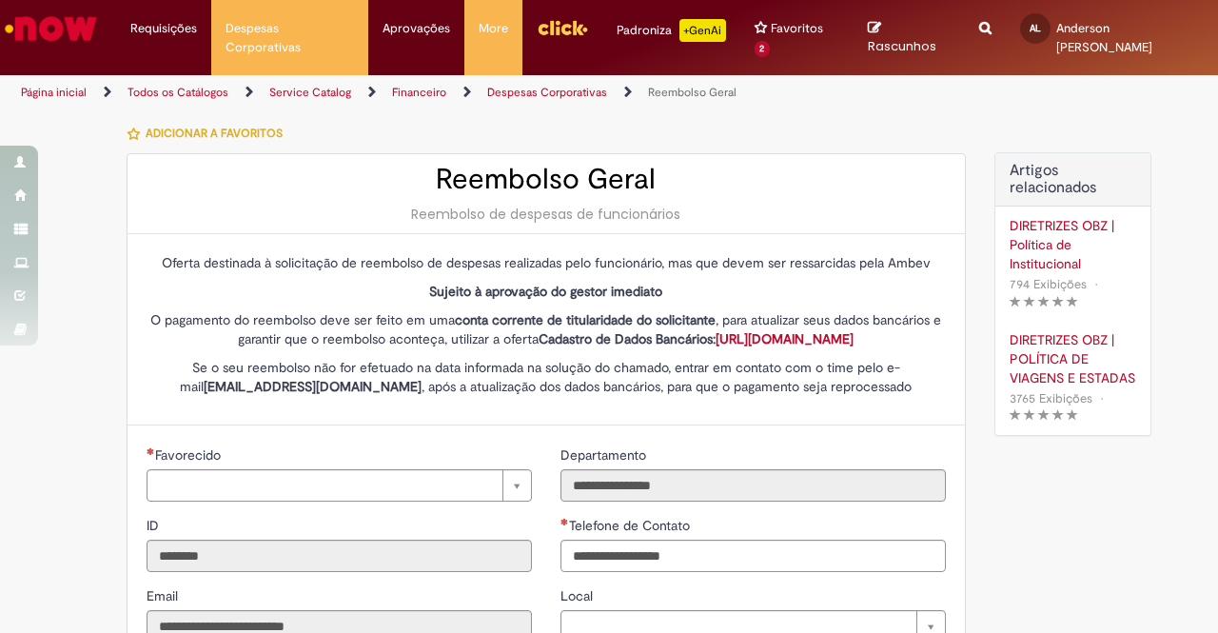
type input "**********"
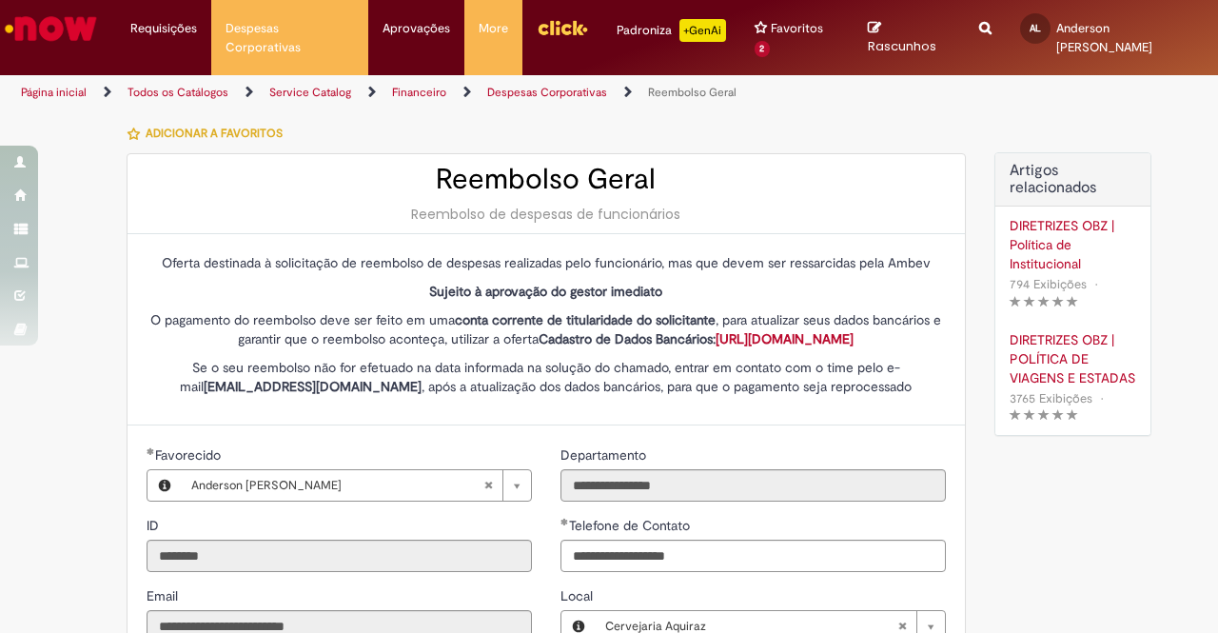
scroll to position [457, 0]
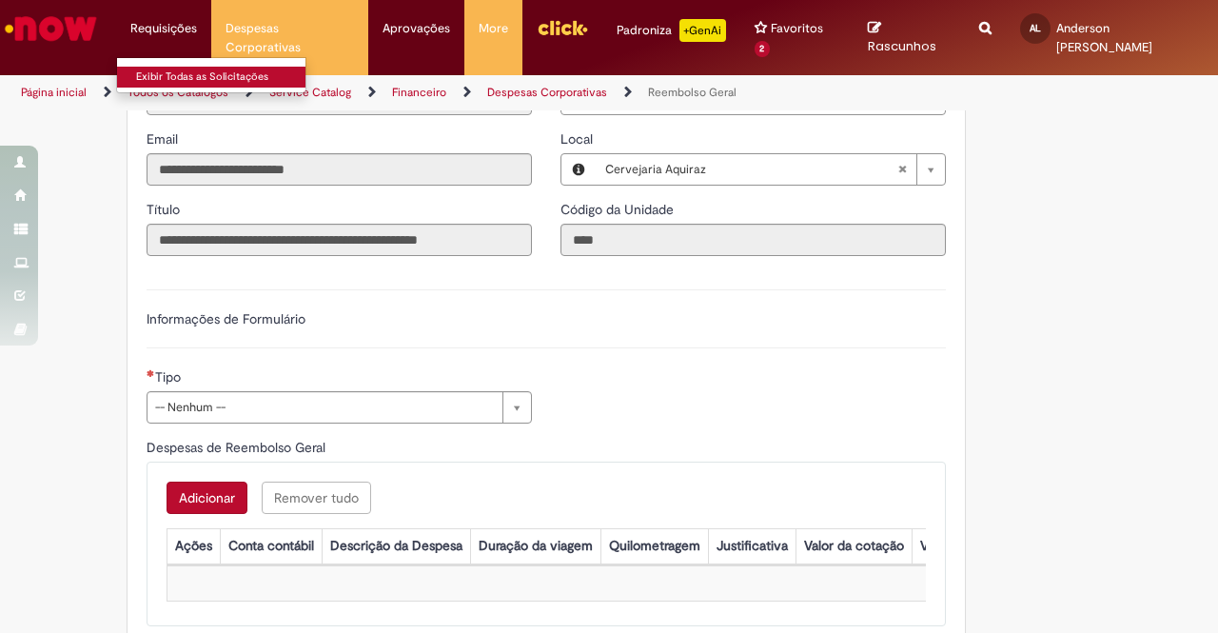
click at [178, 79] on link "Exibir Todas as Solicitações" at bounding box center [221, 77] width 209 height 21
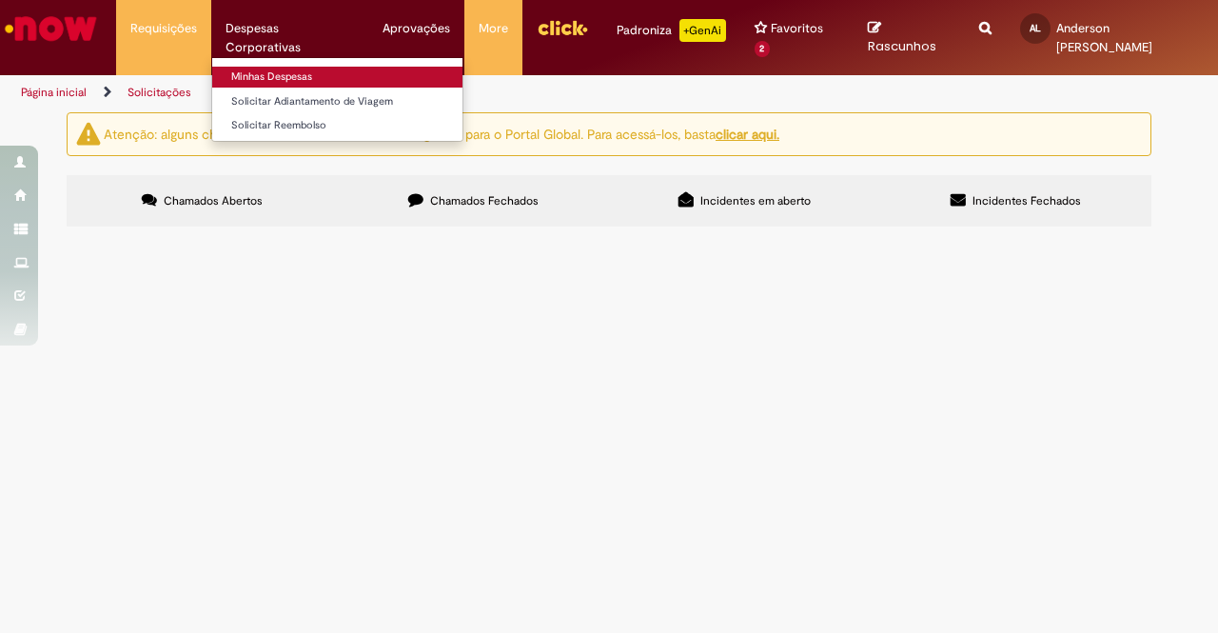
click at [271, 77] on link "Minhas Despesas" at bounding box center [337, 77] width 250 height 21
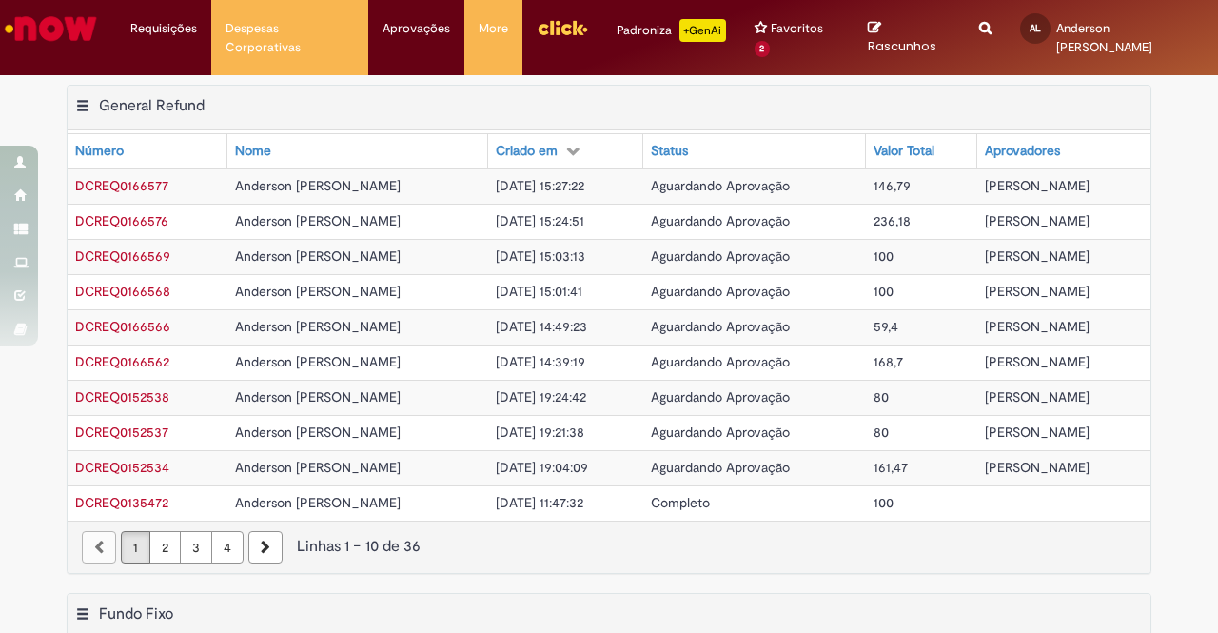
scroll to position [487, 0]
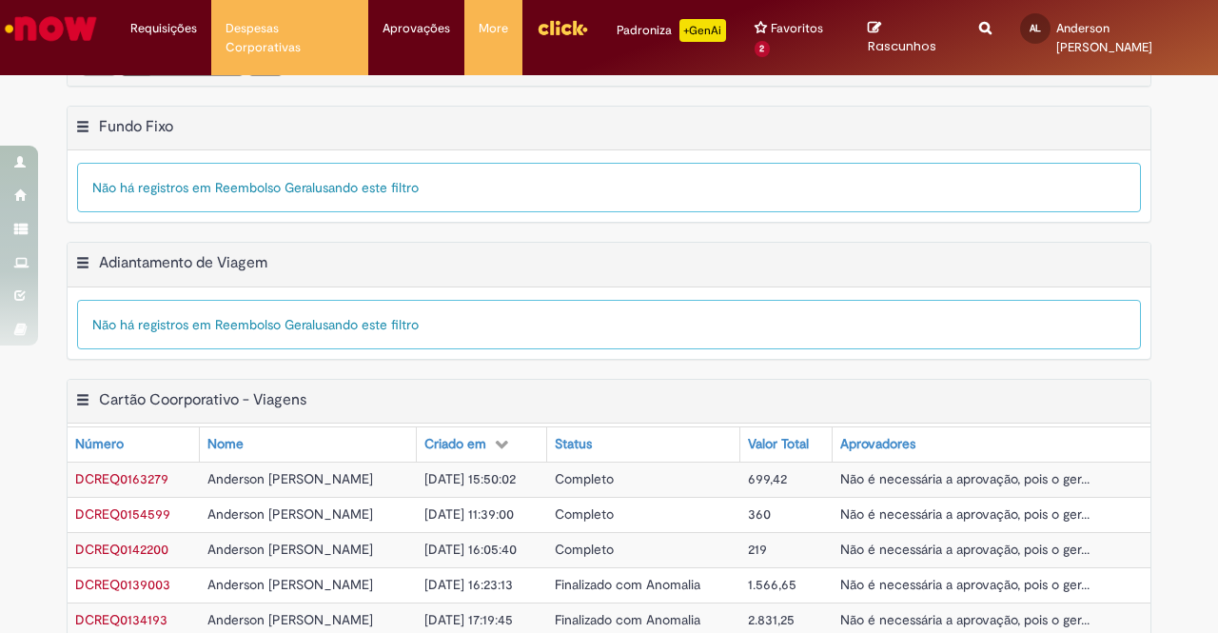
click at [1187, 292] on div "Exportar como PDF Exportar como Excel Exportar como CSV Adiantamento de Viagem …" at bounding box center [609, 310] width 1218 height 137
